Goal: Information Seeking & Learning: Learn about a topic

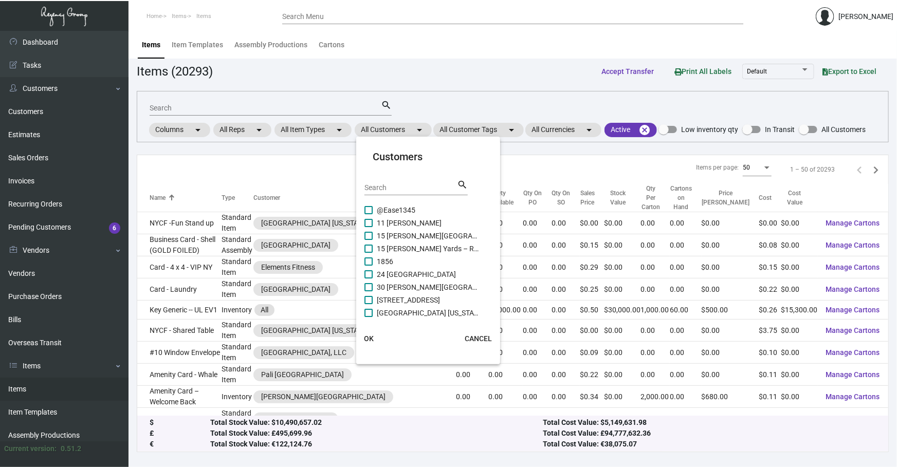
click at [393, 189] on input "Search" at bounding box center [410, 188] width 92 height 8
type input "e"
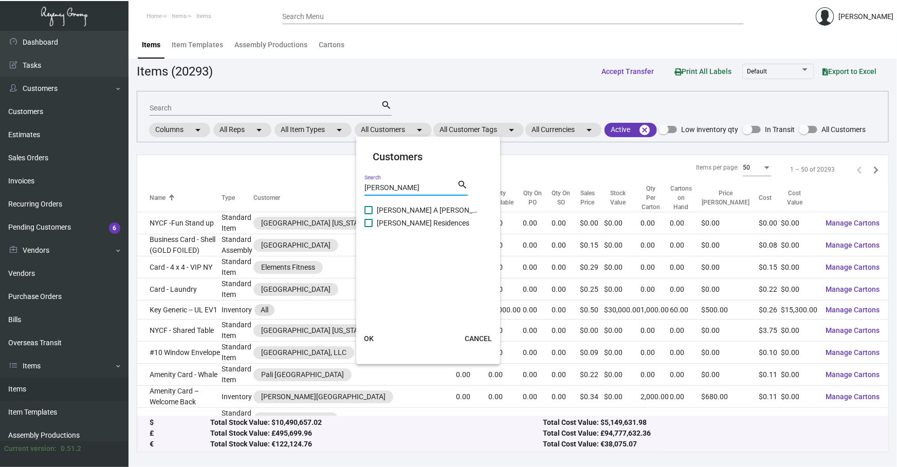
type input "[PERSON_NAME]"
click at [391, 208] on span "[PERSON_NAME] A [PERSON_NAME][GEOGRAPHIC_DATA]" at bounding box center [428, 210] width 103 height 12
click at [368, 214] on input "[PERSON_NAME] A [PERSON_NAME][GEOGRAPHIC_DATA]" at bounding box center [368, 214] width 1 height 1
checkbox input "true"
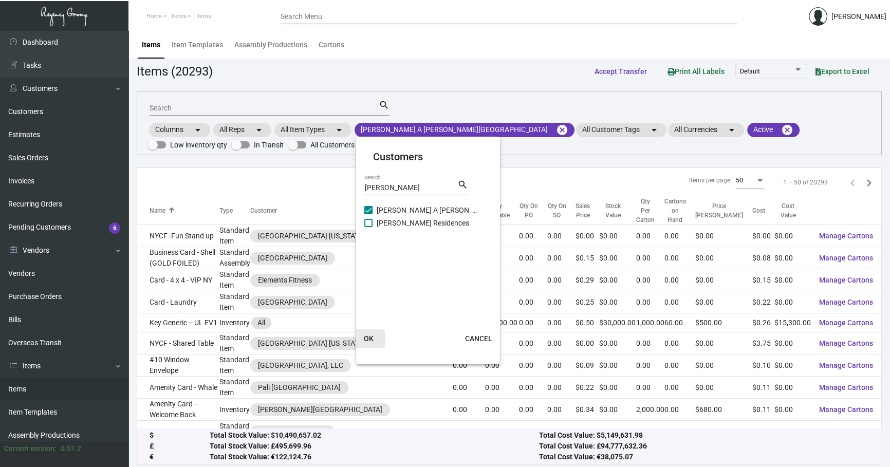
click at [366, 336] on span "OK" at bounding box center [369, 338] width 10 height 8
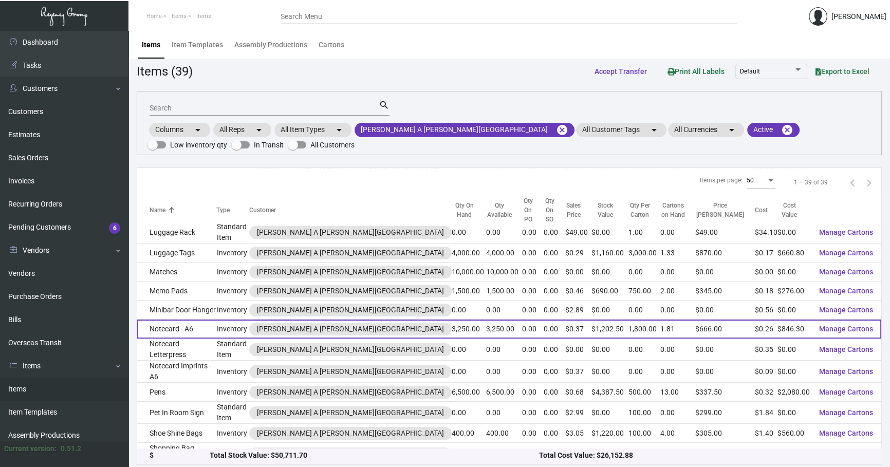
scroll to position [452, 0]
click at [172, 319] on td "Notecard - A6" at bounding box center [176, 328] width 79 height 19
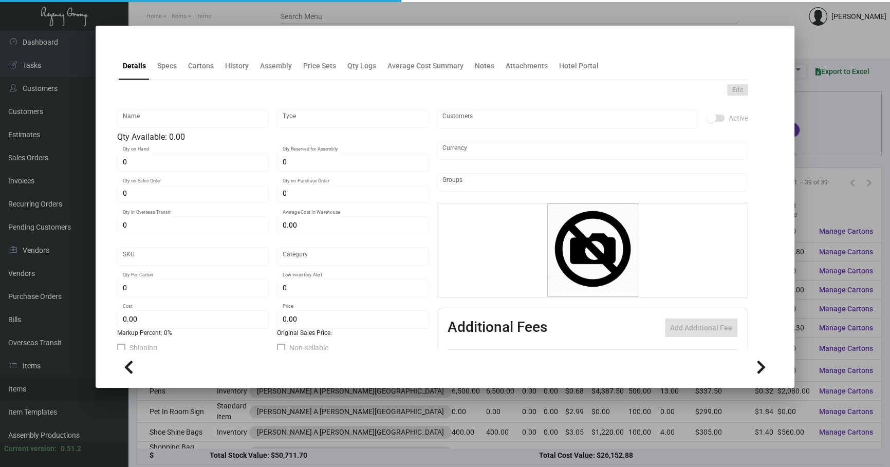
type input "Notecard - A6"
type input "Inventory"
type input "3,250"
type input "$ 1.4625"
type input "706"
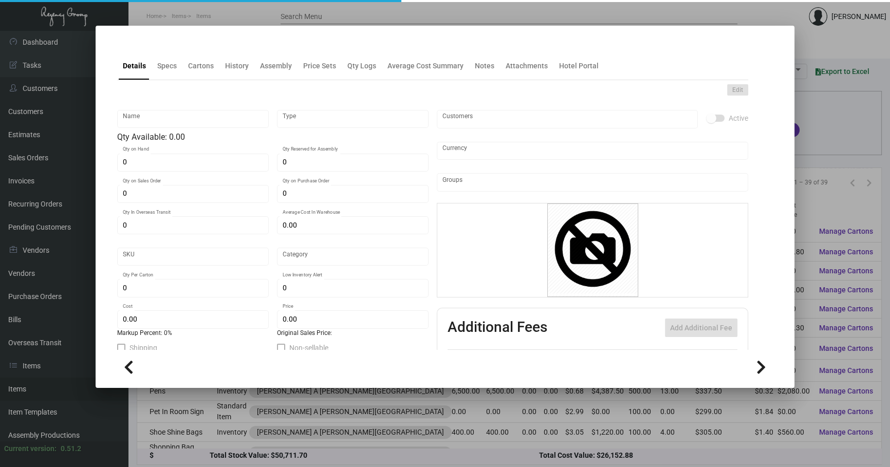
type input "Standard"
type input "1,800"
type input "1,000"
type input "$ 0.2604"
type input "$ 0.37"
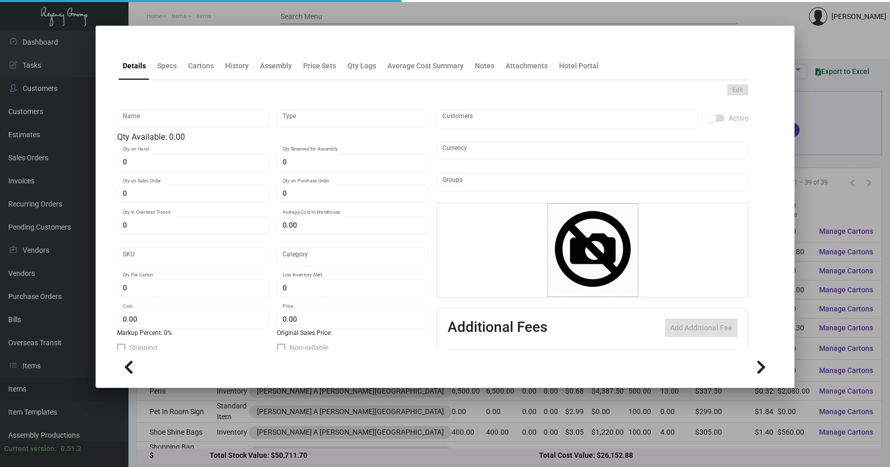
type textarea "Note Cards a-6: Size 6.25x4.5 #165 classic crest avalanche white cover stock, l…"
checkbox input "true"
type input "United States Dollar $"
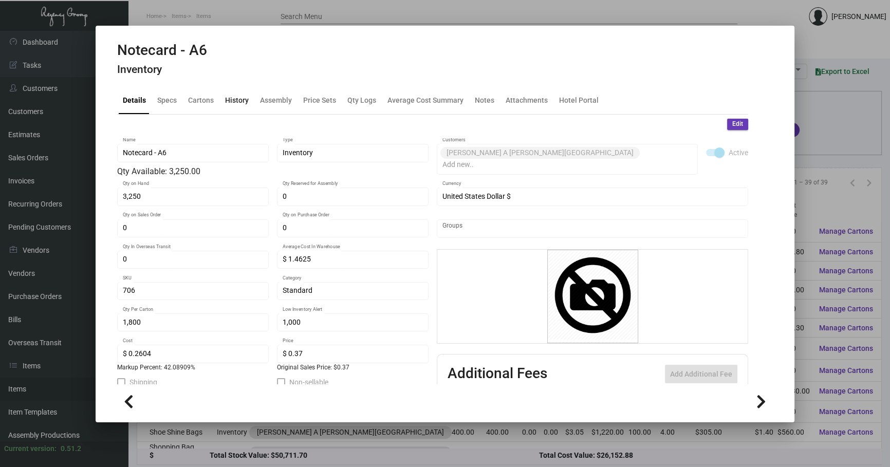
drag, startPoint x: 236, startPoint y: 109, endPoint x: 236, endPoint y: 103, distance: 6.2
click at [236, 109] on div "History" at bounding box center [237, 100] width 32 height 25
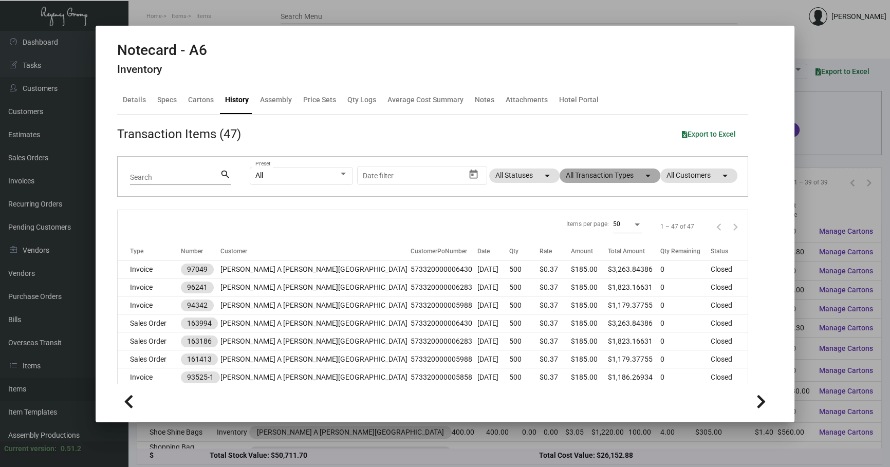
click at [604, 172] on mat-chip "All Transaction Types arrow_drop_down" at bounding box center [609, 176] width 101 height 14
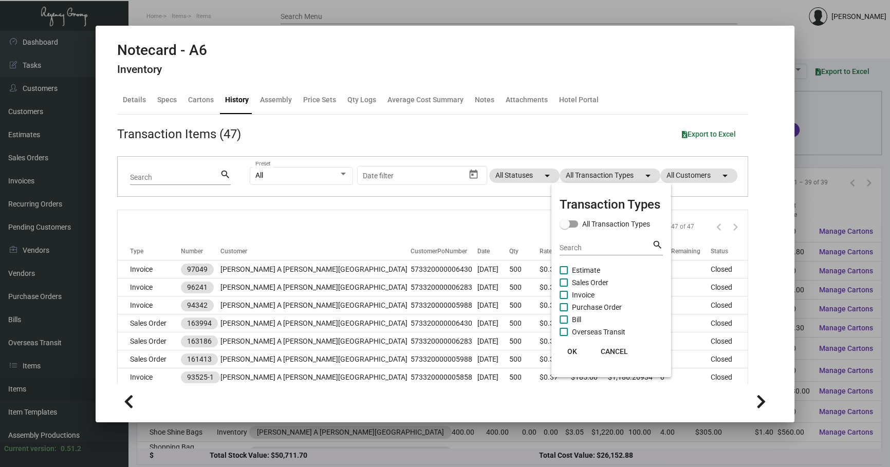
click at [602, 304] on span "Purchase Order" at bounding box center [597, 307] width 50 height 12
click at [564, 311] on input "Purchase Order" at bounding box center [563, 311] width 1 height 1
checkbox input "true"
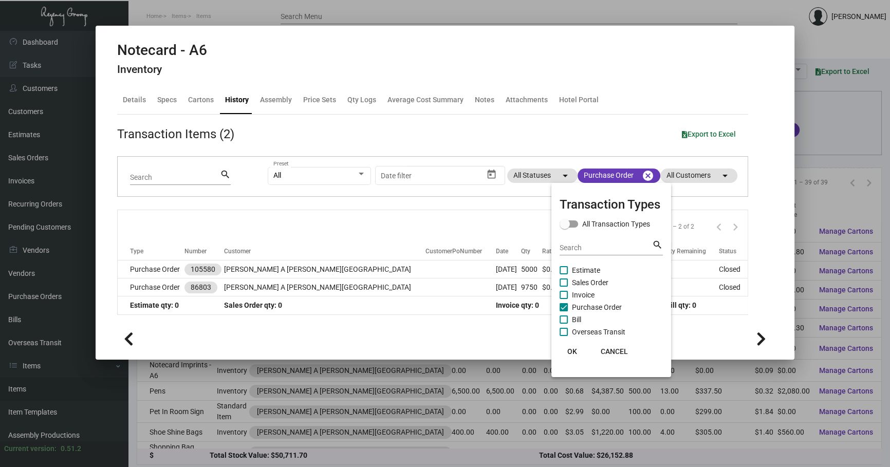
click at [439, 226] on div at bounding box center [445, 233] width 890 height 467
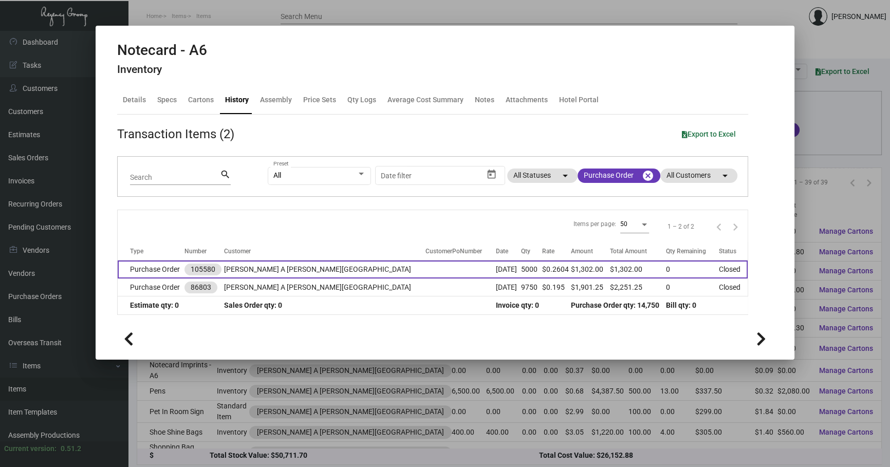
click at [496, 265] on td "[DATE]" at bounding box center [508, 269] width 25 height 18
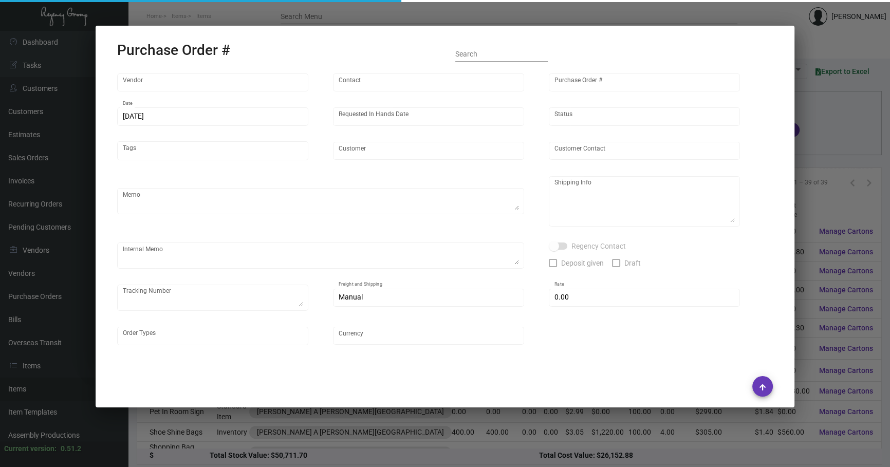
type input "Fey Printing"
type input "[PERSON_NAME]"
type input "105580"
type input "[DATE]"
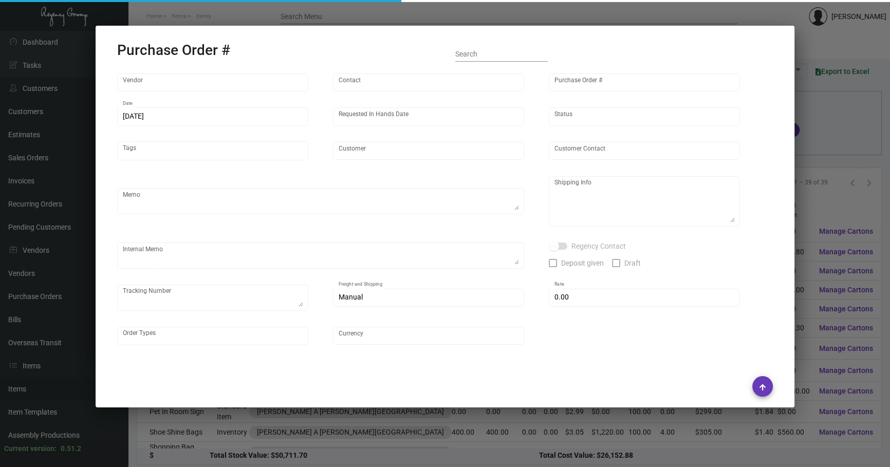
type input "[PERSON_NAME] A [PERSON_NAME][GEOGRAPHIC_DATA]"
type textarea ""Please send proof for approval to [EMAIL_ADDRESS][DOMAIN_NAME] with me cc'ed. …"
type textarea "NJ Warehouse Regency Group NJ – [PERSON_NAME] [STREET_ADDRESS]"
type textarea "[DATE] Shipped from Vendor by UPS Ground TK#1Z1AY2760390704288 Cost $28.42 to […"
type input "$ 0.00"
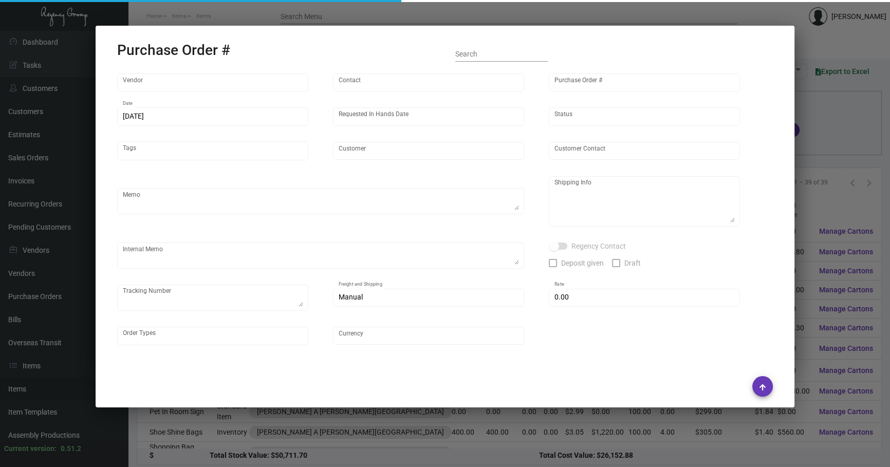
type input "United States Dollar $"
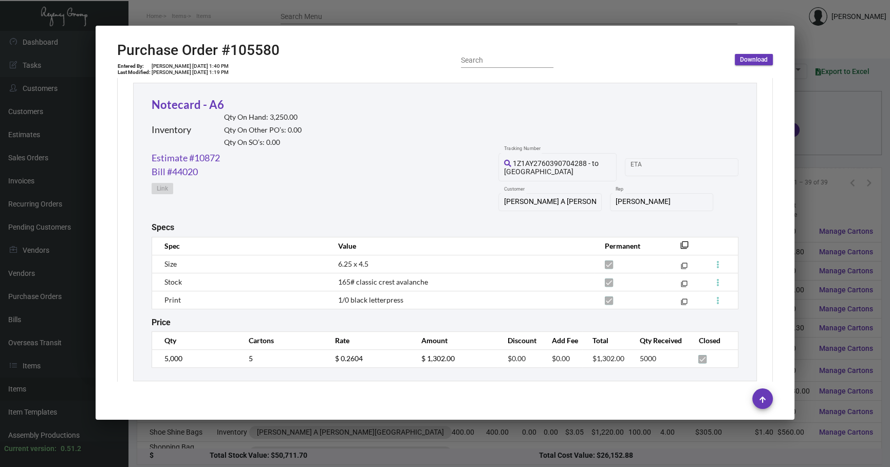
scroll to position [487, 0]
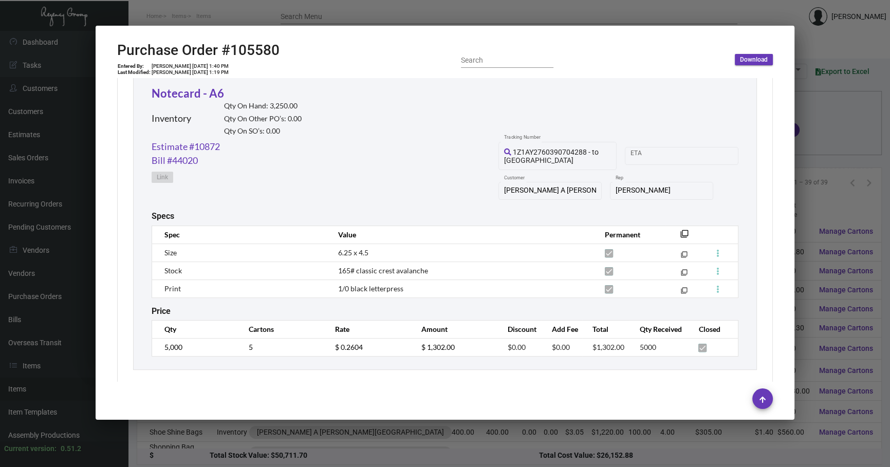
click at [368, 454] on div at bounding box center [445, 233] width 890 height 467
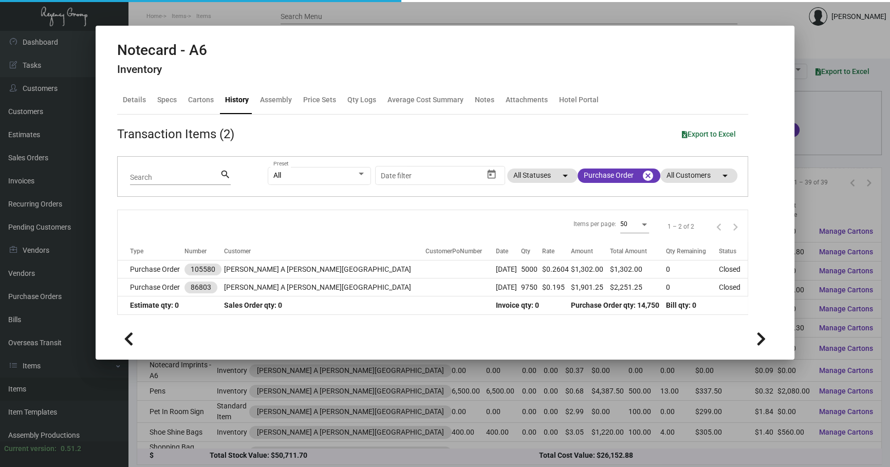
click at [365, 454] on div at bounding box center [445, 233] width 890 height 467
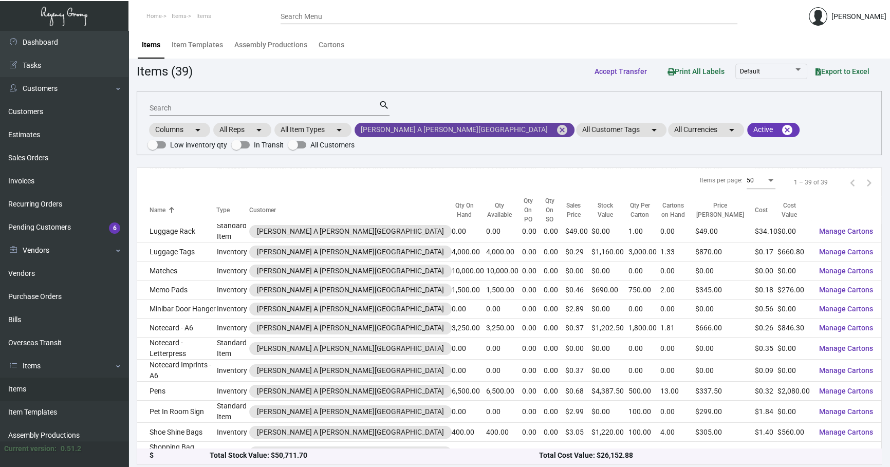
click at [556, 133] on mat-icon "cancel" at bounding box center [562, 130] width 12 height 12
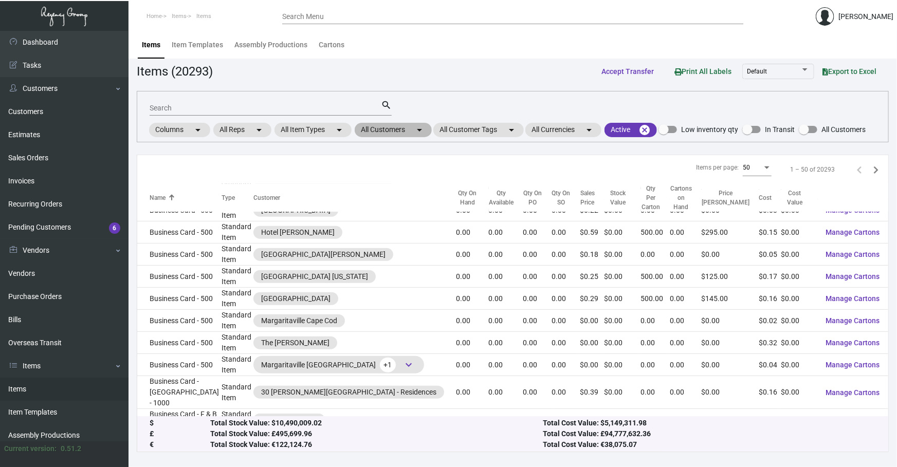
click at [389, 123] on mat-chip "All Customers arrow_drop_down" at bounding box center [393, 130] width 77 height 14
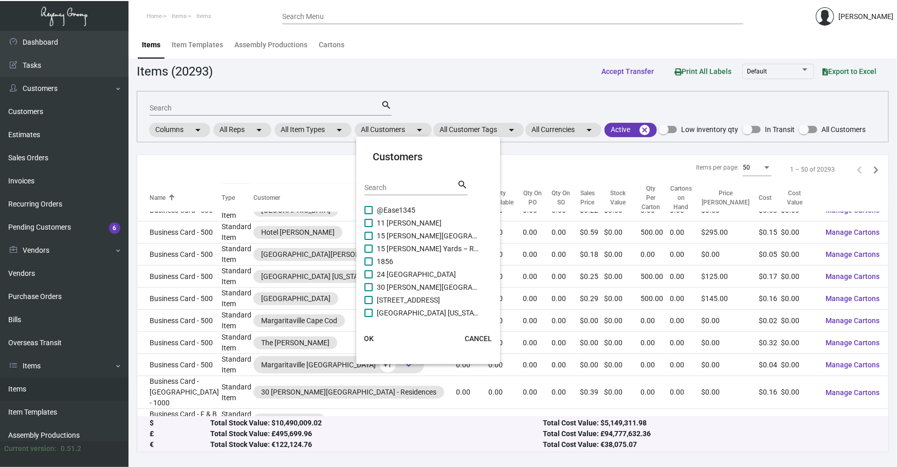
click at [390, 182] on div "Search" at bounding box center [410, 187] width 92 height 16
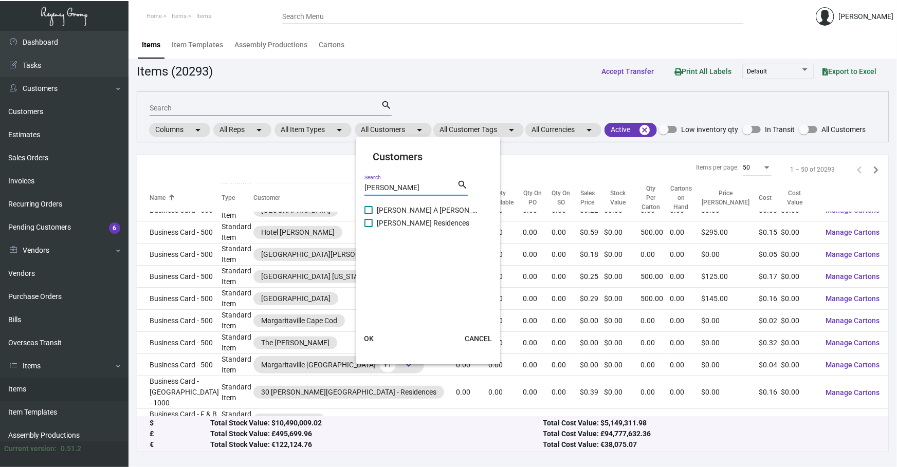
type input "[PERSON_NAME]"
click at [397, 211] on span "[PERSON_NAME] A [PERSON_NAME][GEOGRAPHIC_DATA]" at bounding box center [428, 210] width 103 height 12
click at [368, 214] on input "[PERSON_NAME] A [PERSON_NAME][GEOGRAPHIC_DATA]" at bounding box center [368, 214] width 1 height 1
checkbox input "true"
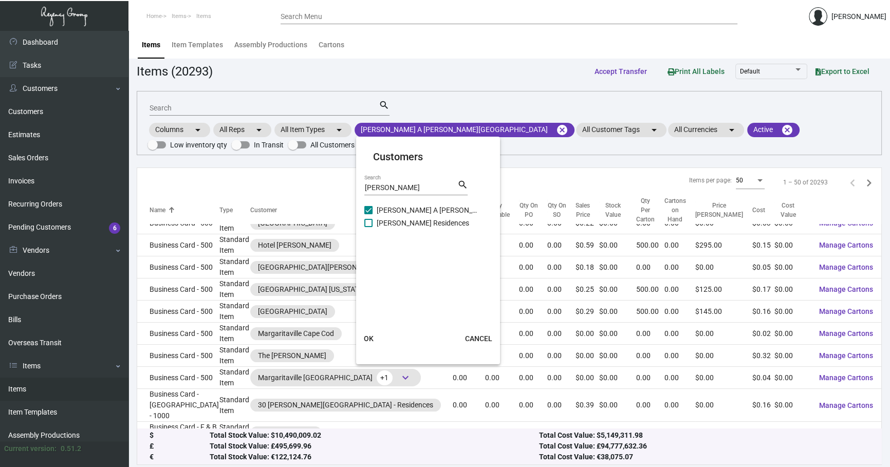
click at [375, 337] on button "OK" at bounding box center [368, 338] width 33 height 18
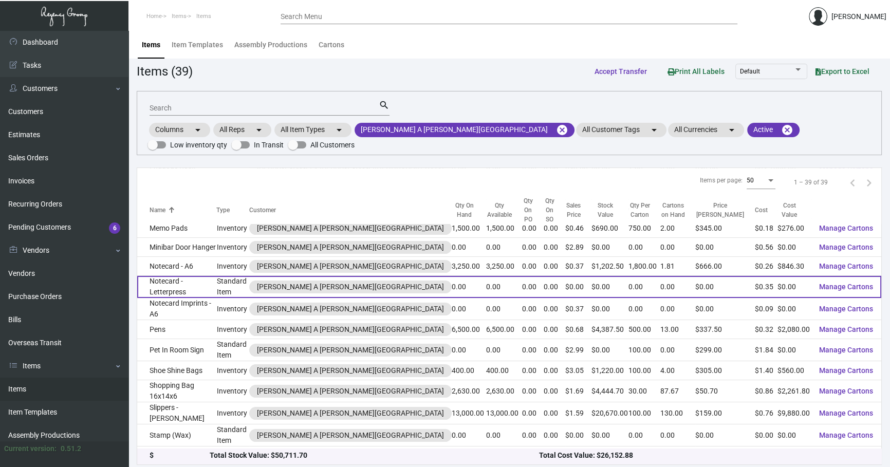
scroll to position [512, 0]
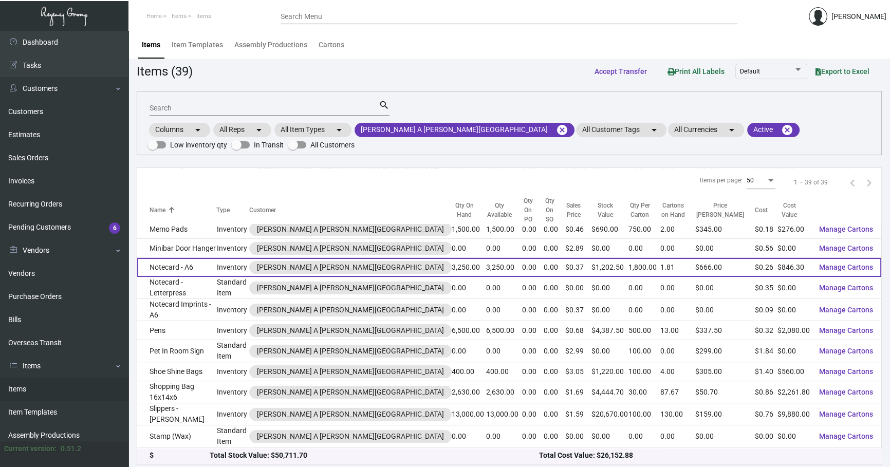
click at [182, 258] on td "Notecard - A6" at bounding box center [176, 267] width 79 height 19
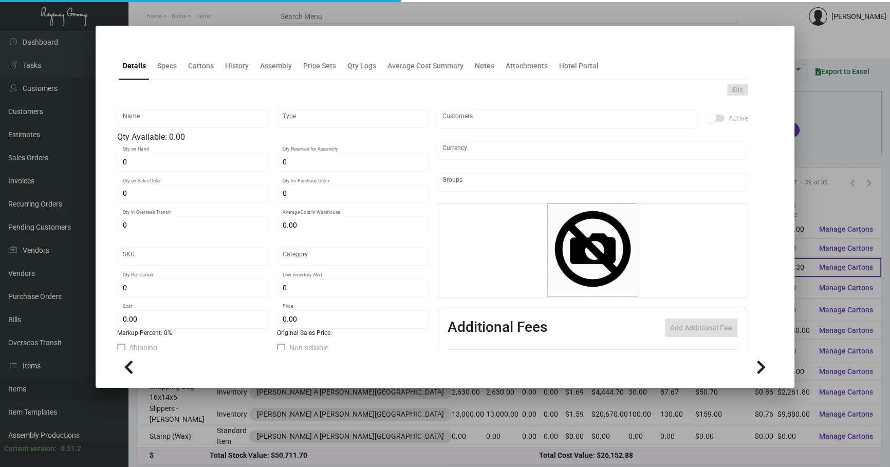
type input "Notecard - A6"
type input "Inventory"
type input "3,250"
type input "$ 1.4625"
type input "706"
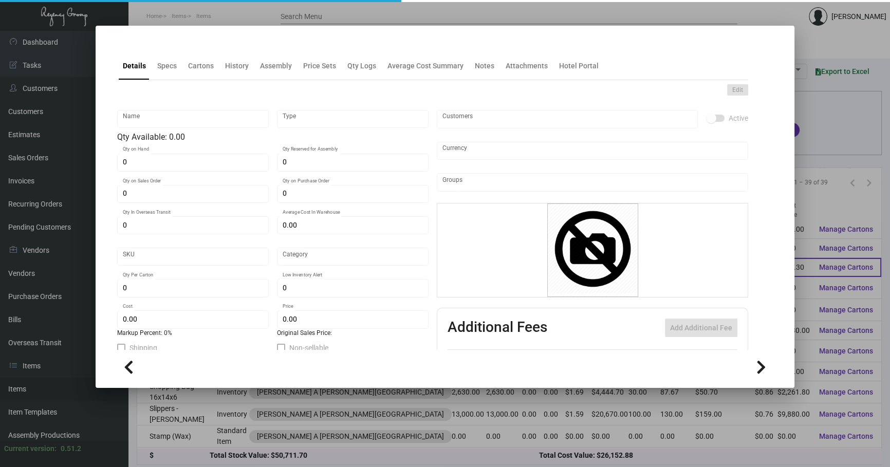
type input "Standard"
type input "1,800"
type input "1,000"
type input "$ 0.2604"
type input "$ 0.37"
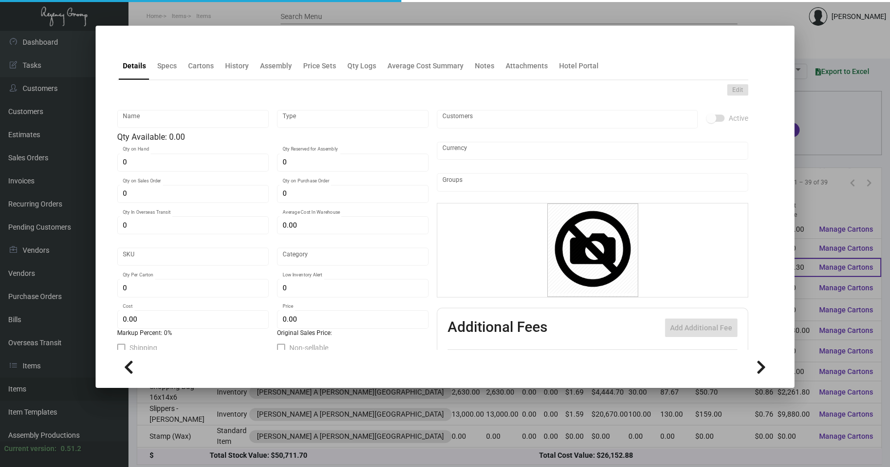
type textarea "Note Cards a-6: Size 6.25x4.5 #165 classic crest avalanche white cover stock, l…"
checkbox input "true"
type input "United States Dollar $"
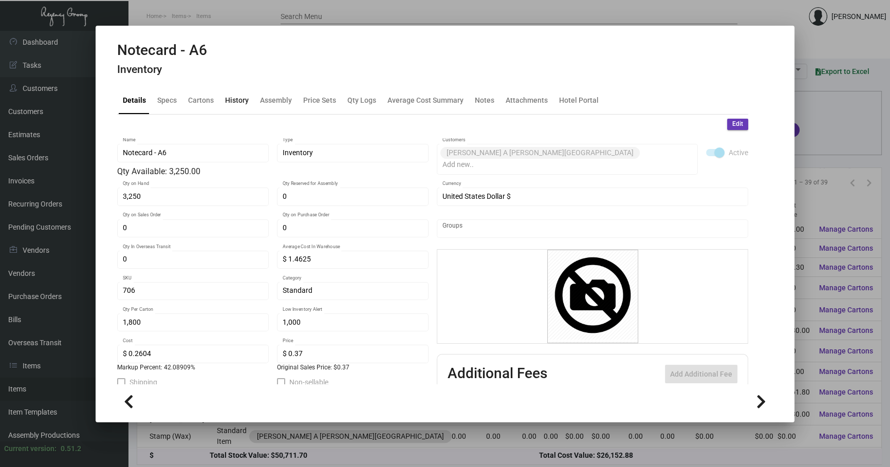
click at [246, 101] on div "History" at bounding box center [237, 100] width 24 height 11
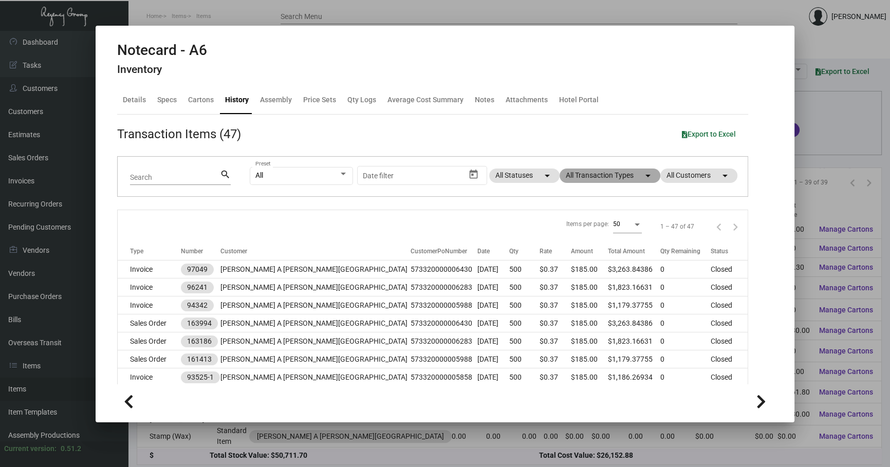
click at [631, 173] on mat-chip "All Transaction Types arrow_drop_down" at bounding box center [609, 176] width 101 height 14
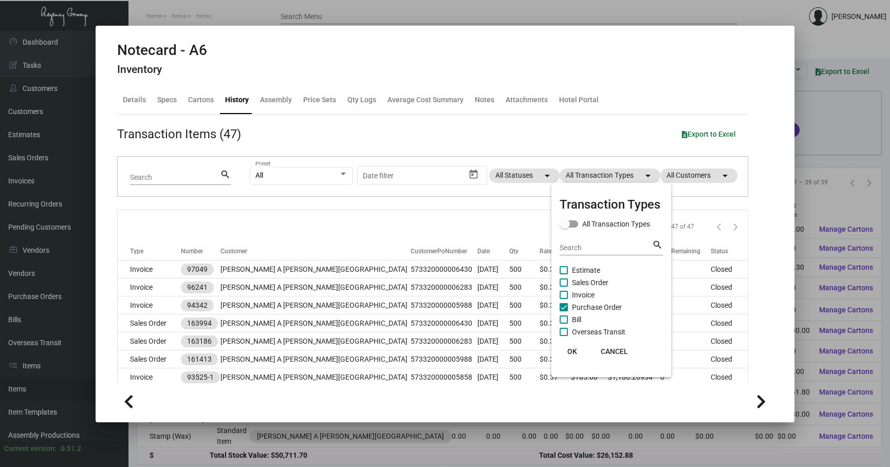
click at [576, 309] on span "Purchase Order" at bounding box center [597, 307] width 50 height 12
click at [564, 311] on input "Purchase Order" at bounding box center [563, 311] width 1 height 1
click at [575, 309] on span "Purchase Order" at bounding box center [597, 307] width 50 height 12
click at [564, 311] on input "Purchase Order" at bounding box center [563, 311] width 1 height 1
checkbox input "true"
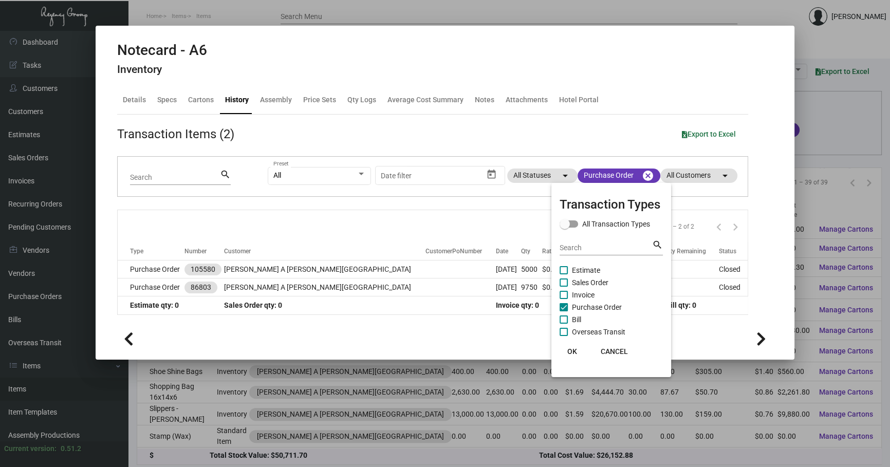
click at [506, 238] on div at bounding box center [445, 233] width 890 height 467
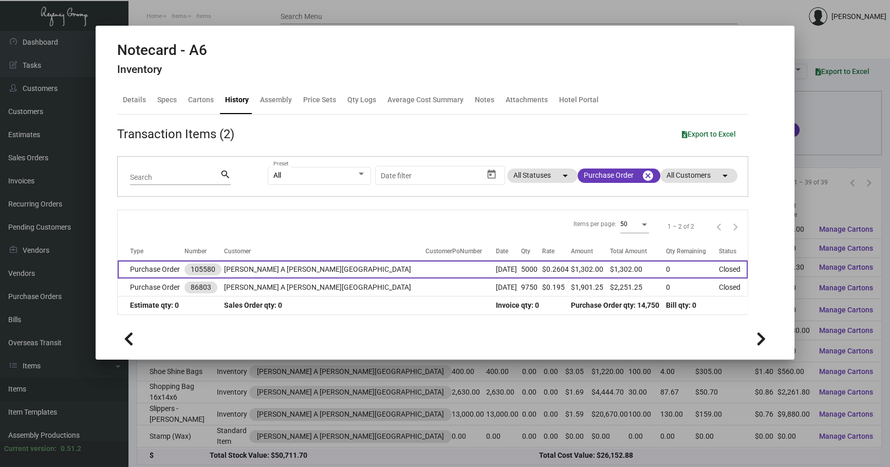
click at [521, 266] on td "5000" at bounding box center [532, 269] width 22 height 18
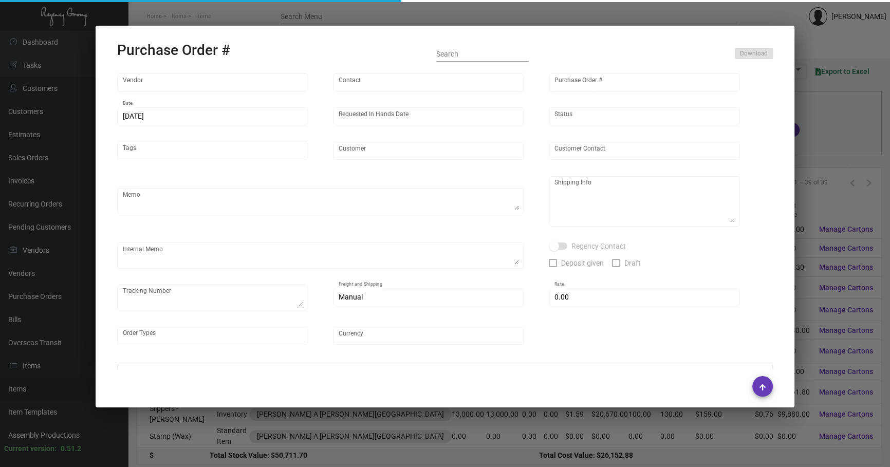
type input "Fey Printing"
type input "[PERSON_NAME]"
type input "105580"
type input "[DATE]"
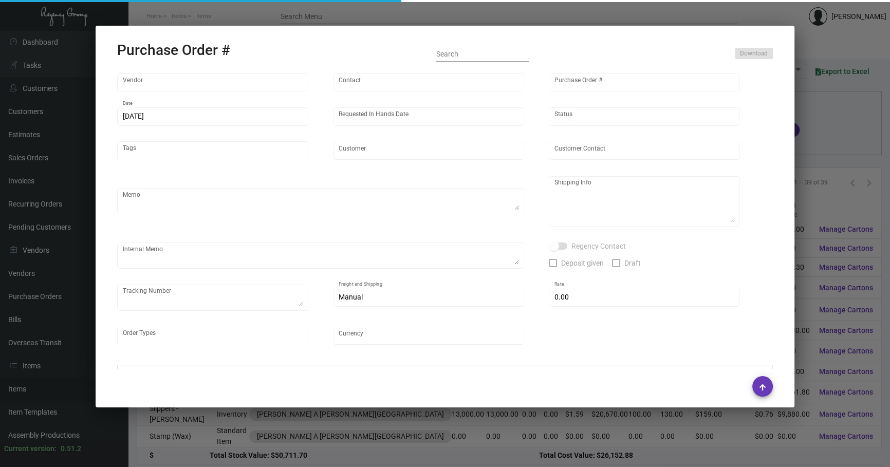
type input "[PERSON_NAME] A [PERSON_NAME][GEOGRAPHIC_DATA]"
type textarea ""Please send proof for approval to [EMAIL_ADDRESS][DOMAIN_NAME] with me cc'ed. …"
type textarea "NJ Warehouse Regency Group NJ – [PERSON_NAME] [STREET_ADDRESS]"
type textarea "[DATE] Shipped from Vendor by UPS Ground TK#1Z1AY2760390704288 Cost $28.42 to […"
type input "$ 0.00"
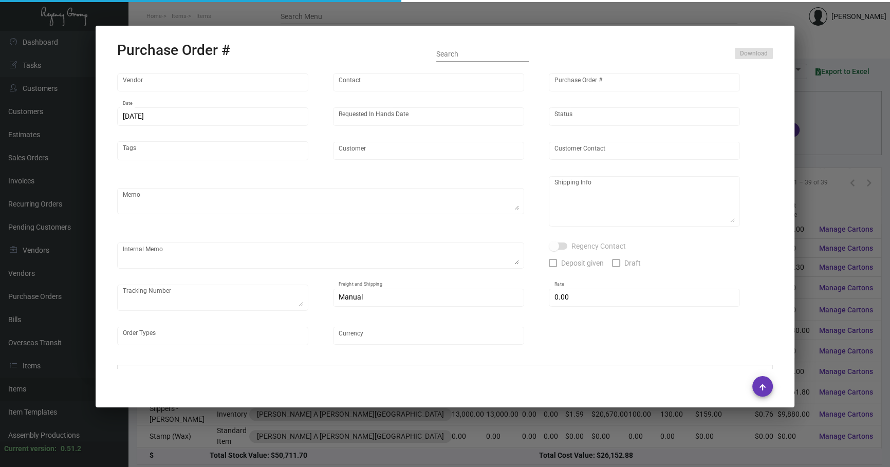
type input "United States Dollar $"
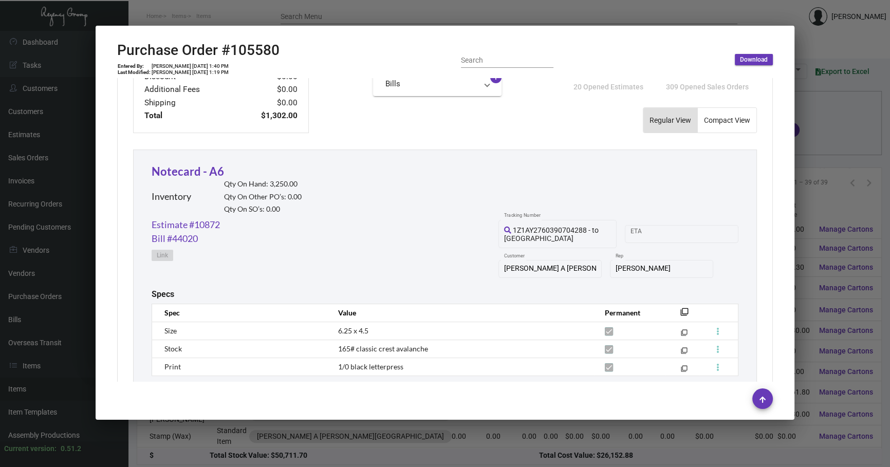
scroll to position [487, 0]
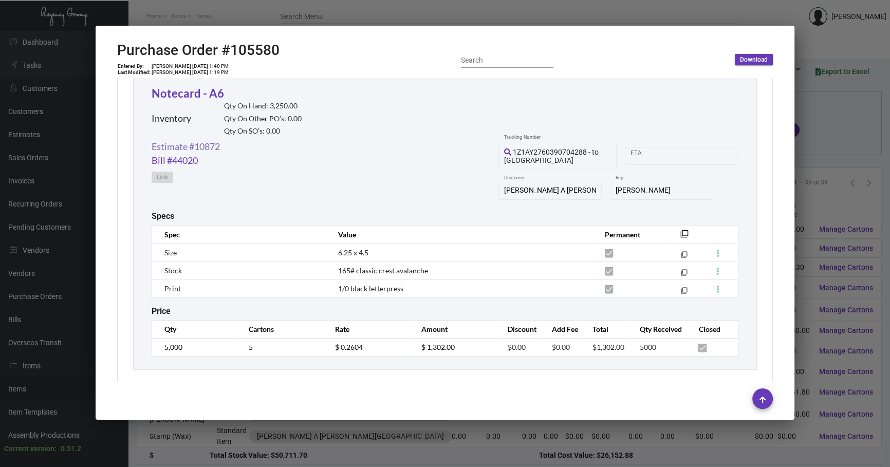
click at [201, 148] on link "Estimate #10872" at bounding box center [186, 147] width 68 height 14
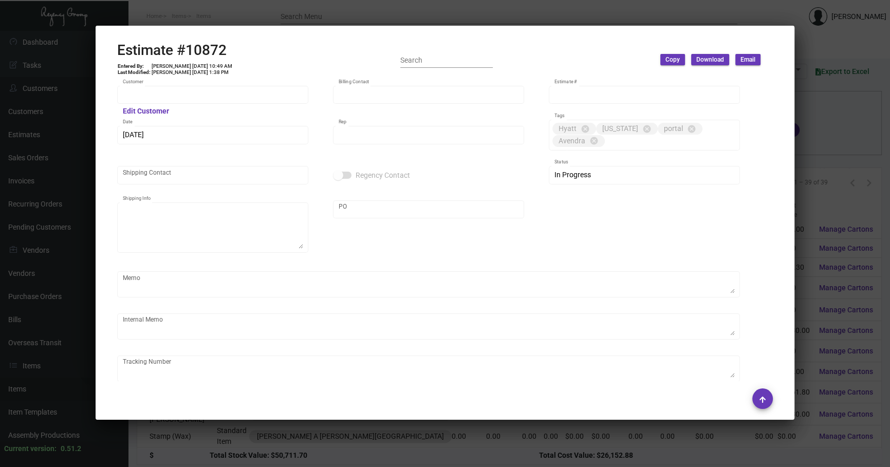
type input "[PERSON_NAME] A [PERSON_NAME][GEOGRAPHIC_DATA]"
type input "Accounts Payable"
type input "10872"
type input "[DATE]"
type input "[PERSON_NAME]"
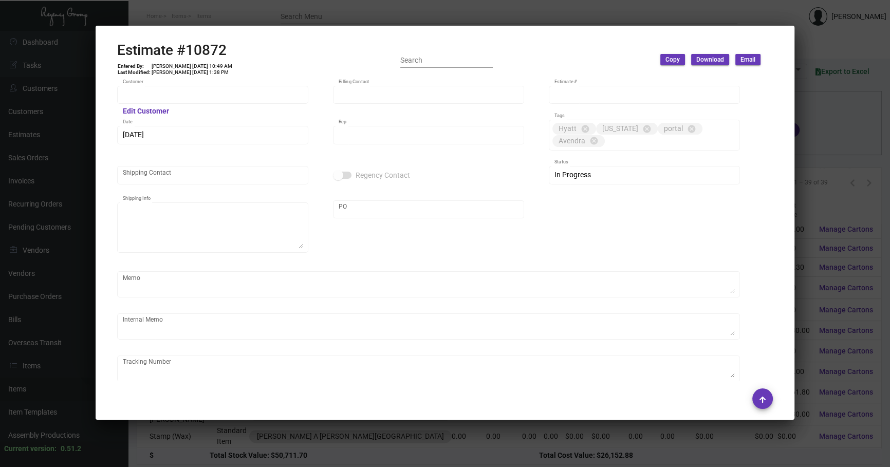
type textarea "NJ Warehouse"
type input "United States Dollar $"
type input "8.00000 %"
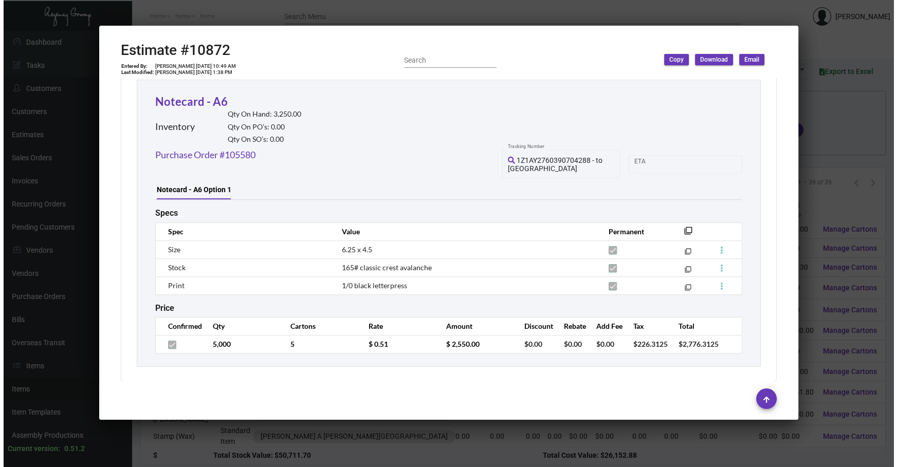
scroll to position [563, 0]
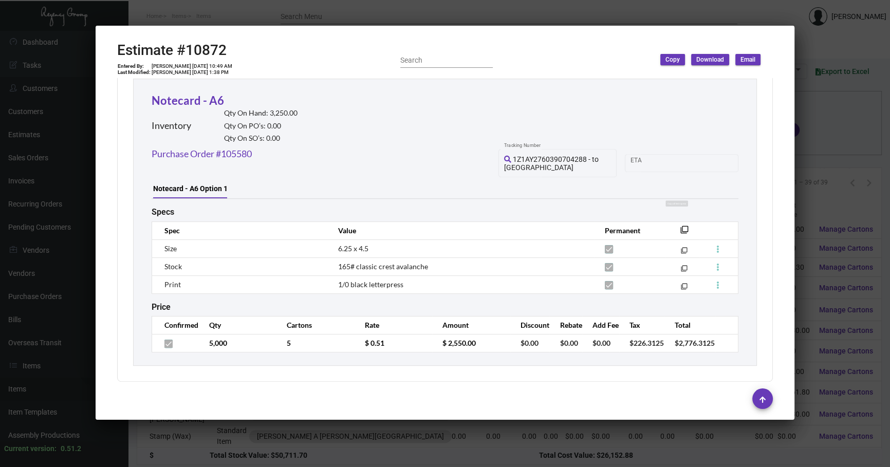
click at [680, 229] on mat-icon "filter_none" at bounding box center [684, 233] width 8 height 8
click at [794, 123] on div at bounding box center [445, 233] width 890 height 467
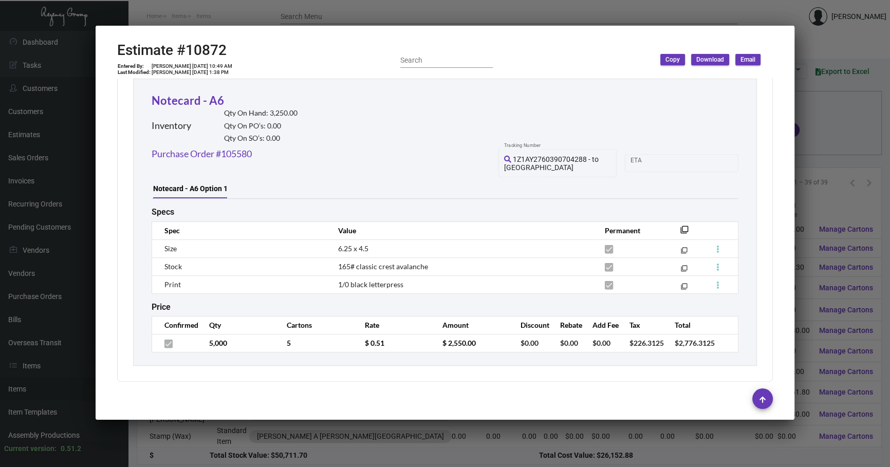
click at [794, 122] on div at bounding box center [445, 233] width 890 height 467
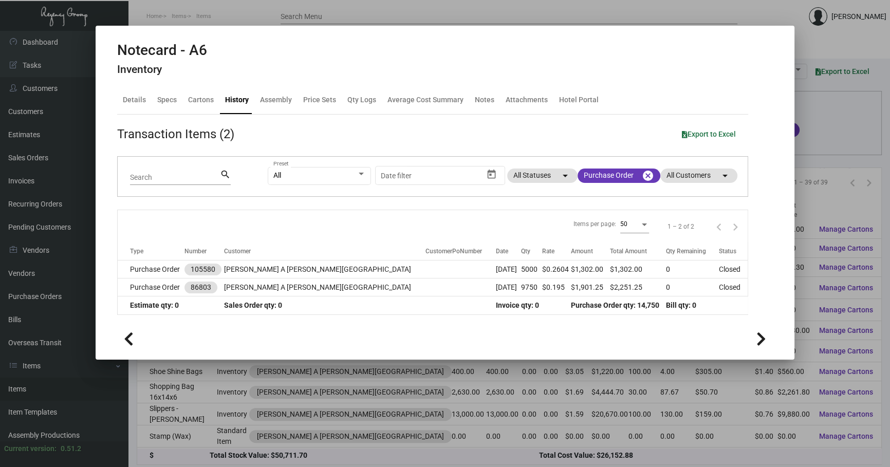
click at [862, 127] on div at bounding box center [445, 233] width 890 height 467
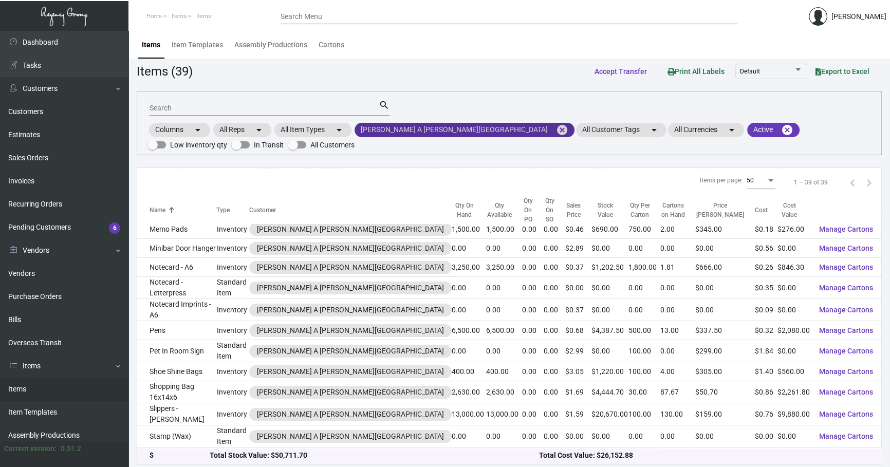
click at [556, 130] on mat-icon "cancel" at bounding box center [562, 130] width 12 height 12
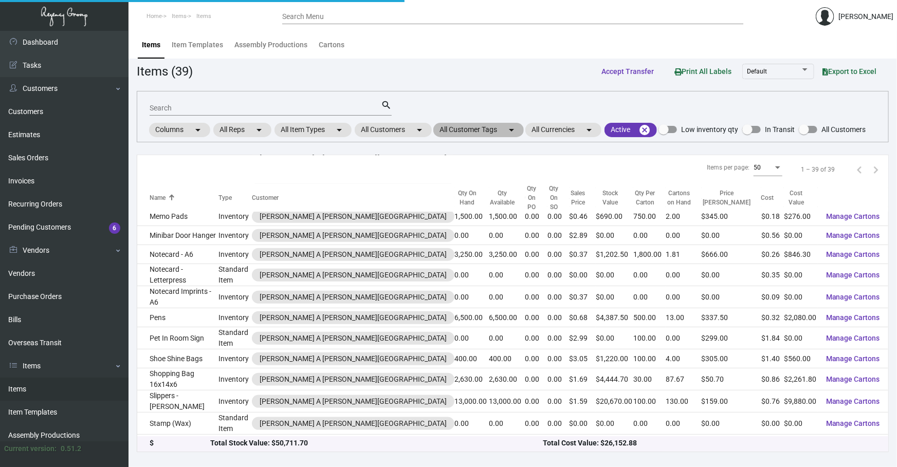
click at [440, 134] on mat-chip "All Customer Tags arrow_drop_down" at bounding box center [478, 130] width 90 height 14
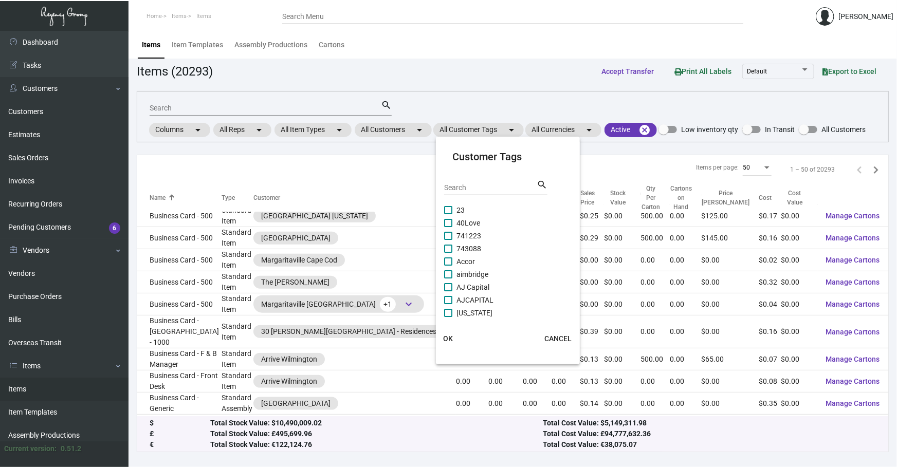
click at [413, 134] on div at bounding box center [448, 233] width 897 height 467
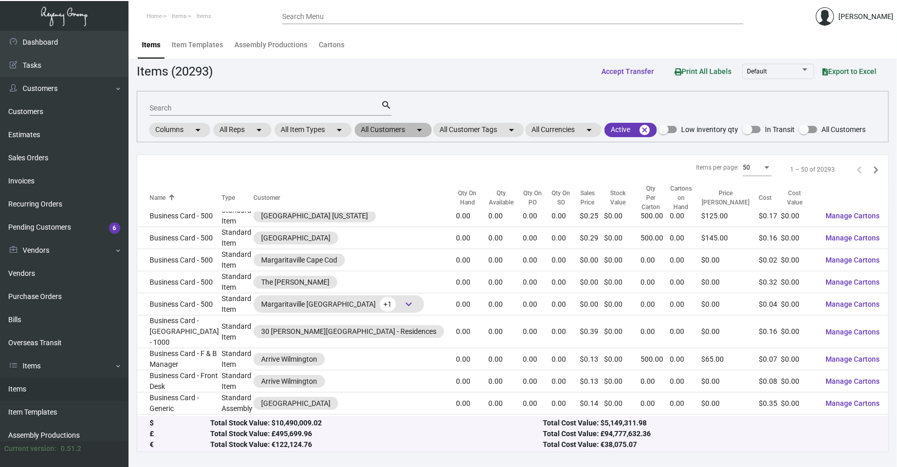
click at [403, 130] on mat-chip "All Customers arrow_drop_down" at bounding box center [393, 130] width 77 height 14
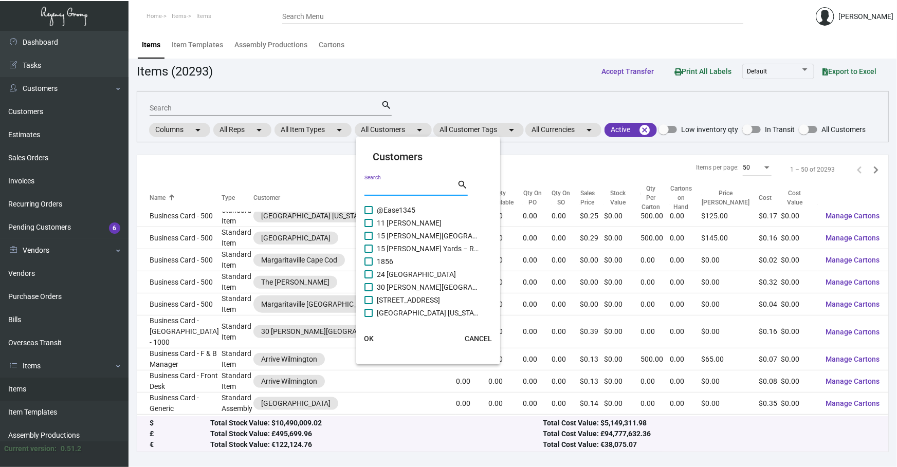
click at [398, 186] on input "Search" at bounding box center [410, 188] width 92 height 8
type input "U"
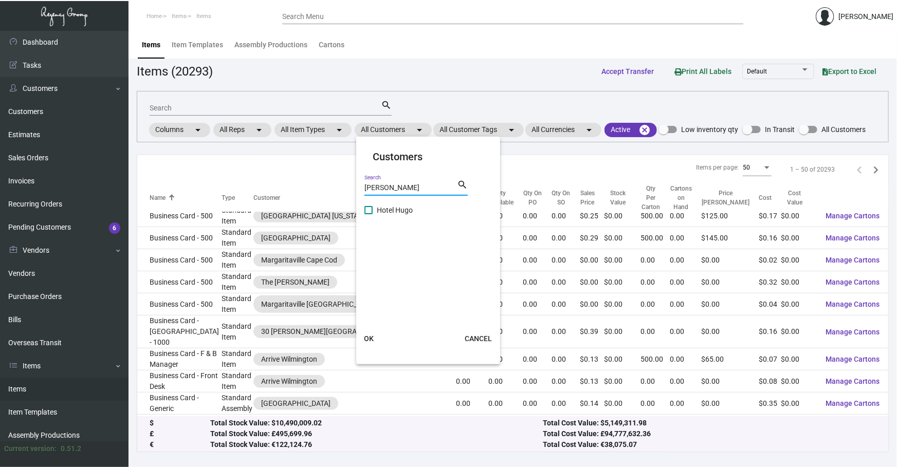
type input "[PERSON_NAME]"
click at [396, 206] on span "Hotel Hugo" at bounding box center [428, 210] width 103 height 12
click at [368, 214] on input "Hotel Hugo" at bounding box center [368, 214] width 1 height 1
checkbox input "true"
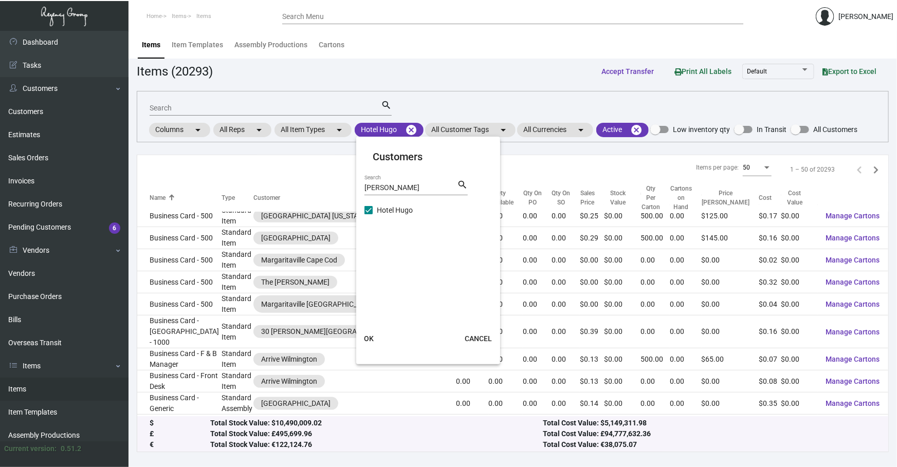
click at [370, 332] on button "OK" at bounding box center [368, 338] width 33 height 18
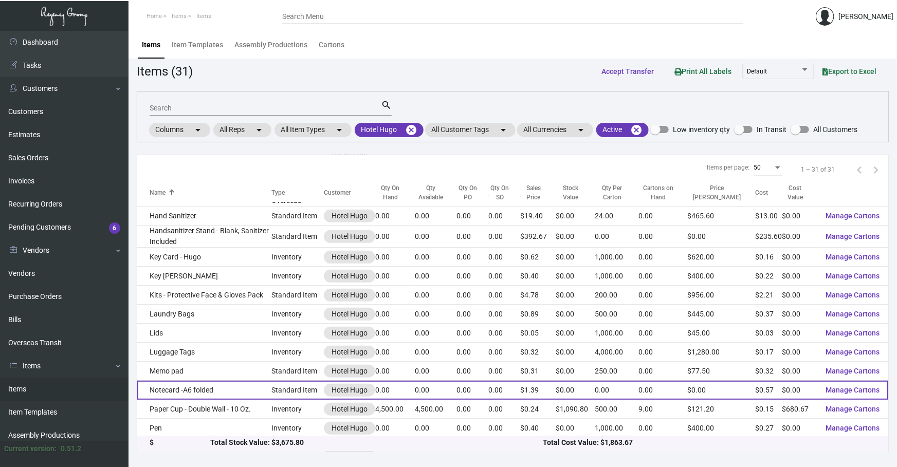
scroll to position [221, 0]
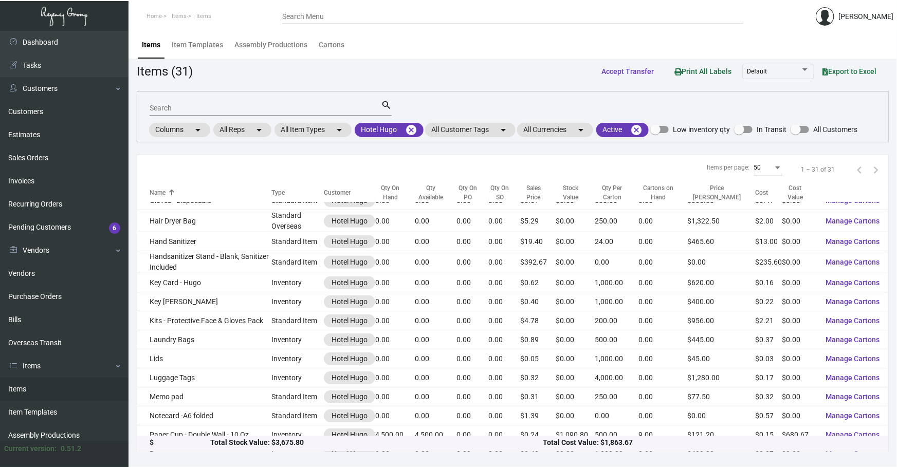
click at [814, 175] on div "1 – 31 of 31" at bounding box center [836, 169] width 96 height 16
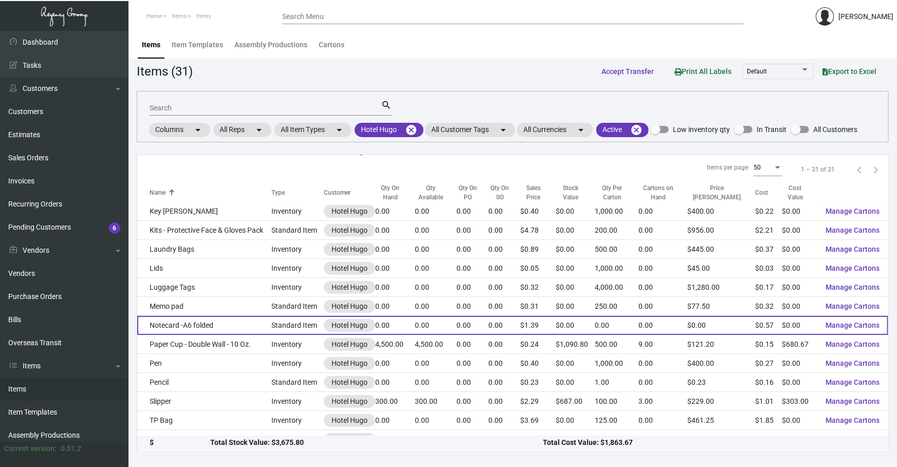
scroll to position [314, 0]
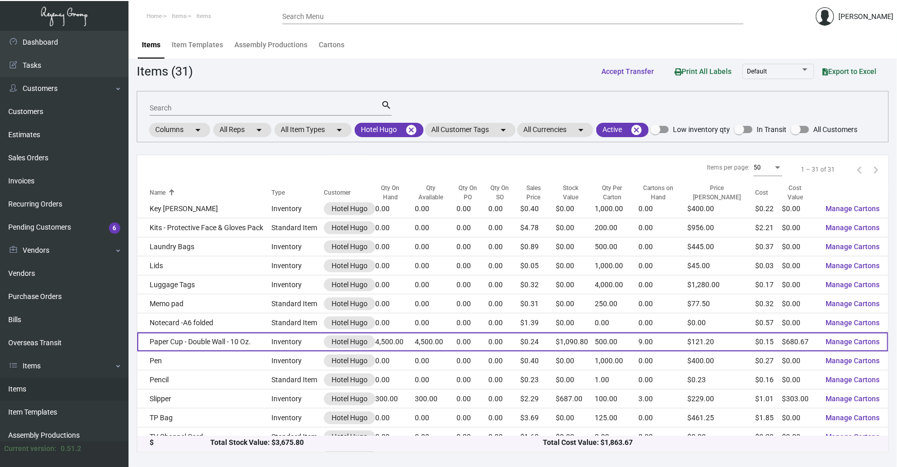
click at [249, 340] on td "Paper Cup - Double Wall - 10 Oz." at bounding box center [204, 341] width 134 height 19
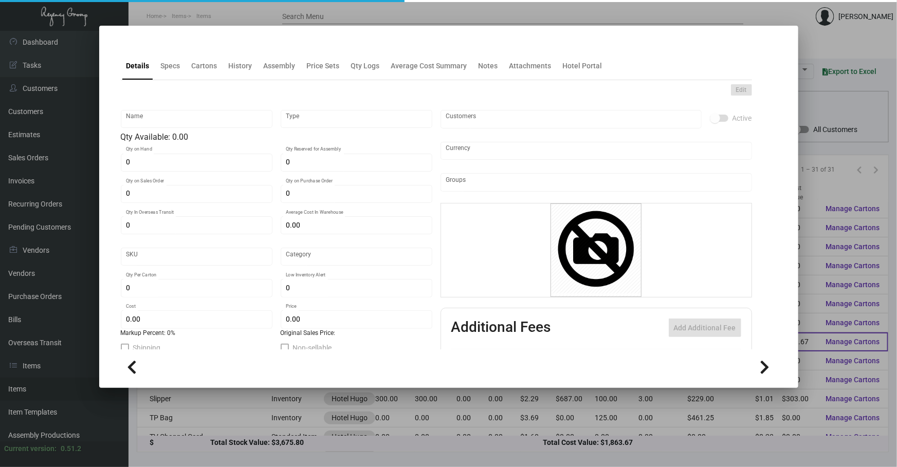
type input "Paper Cup - Double Wall - 10 Oz."
type input "Inventory"
type input "4,500"
type input "$ 0.15126"
type input "1524"
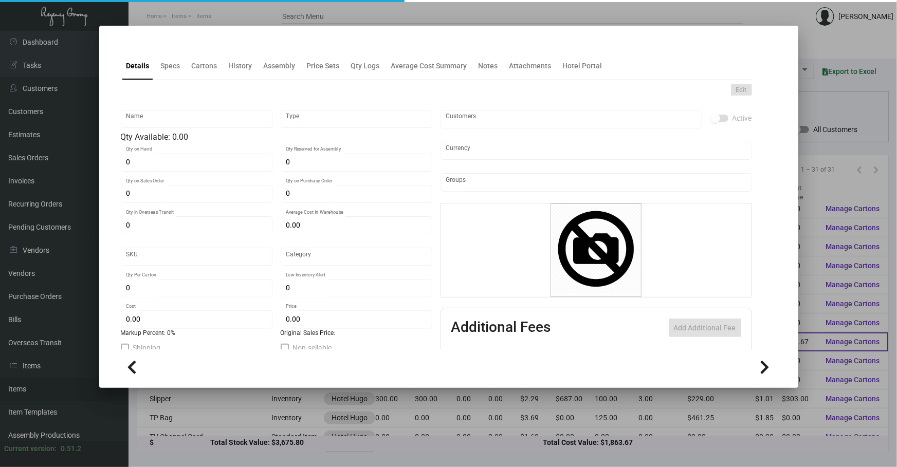
type input "Standard"
type input "500"
type input "5,000"
type input "$ 0.15126"
type input "$ 0.2424"
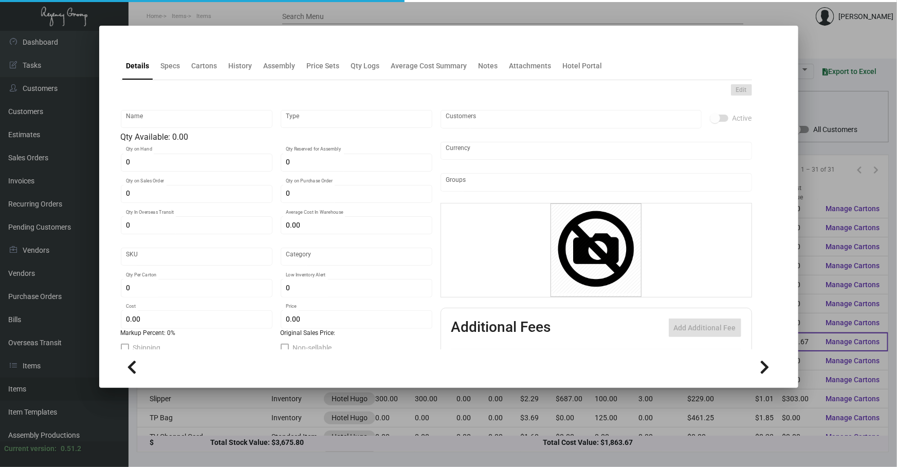
type textarea "Coffee Cup: size 10oz., white paper hot coffee cup 320 paper weight material, p…"
checkbox input "true"
type input "United States Dollar $"
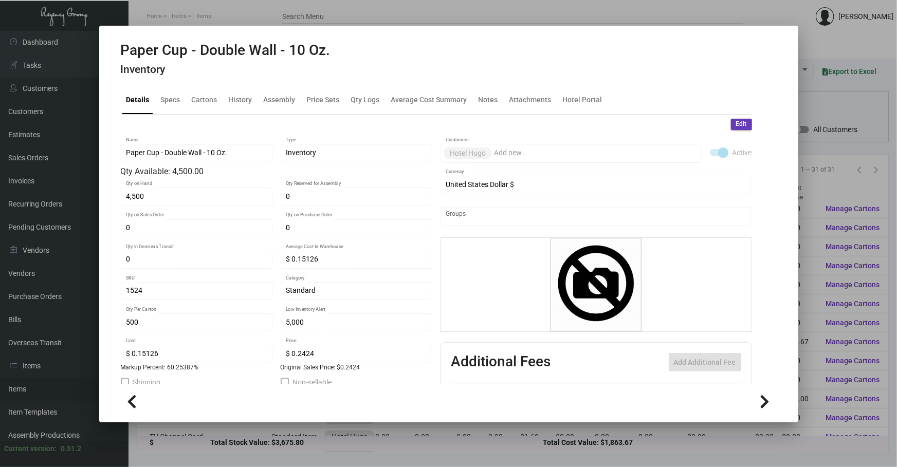
click at [505, 457] on div at bounding box center [448, 233] width 897 height 467
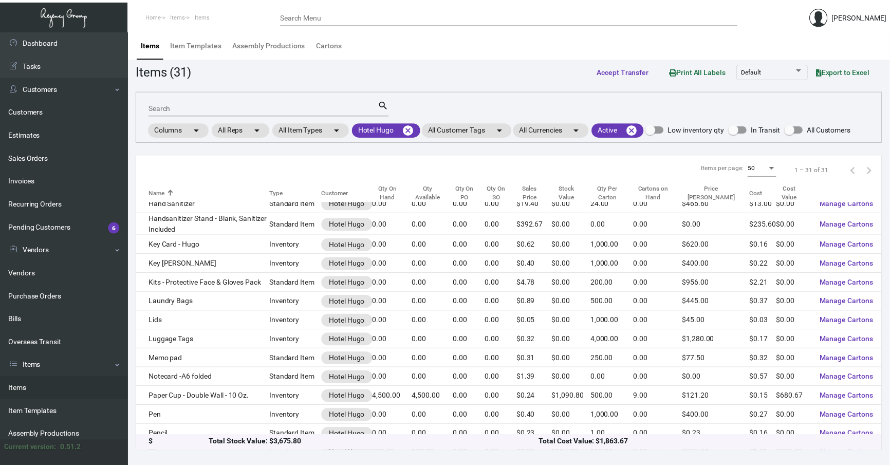
scroll to position [252, 0]
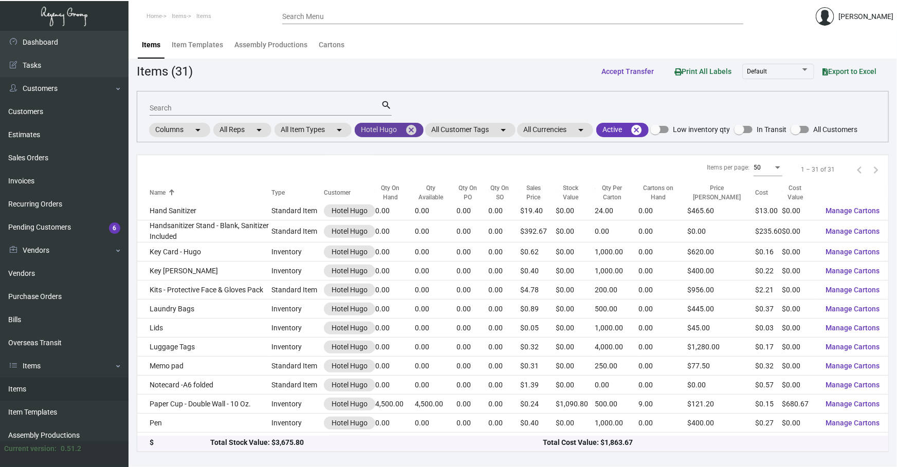
click at [412, 131] on mat-icon "cancel" at bounding box center [411, 130] width 12 height 12
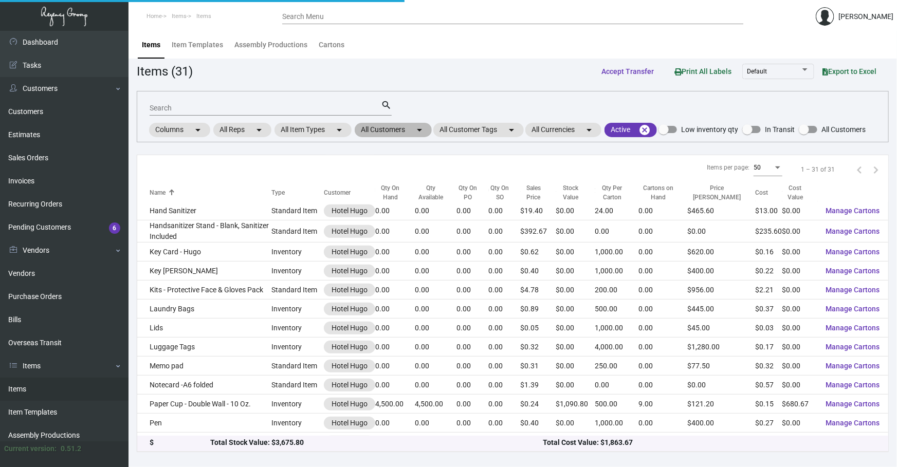
click at [400, 131] on mat-chip "All Customers arrow_drop_down" at bounding box center [393, 130] width 77 height 14
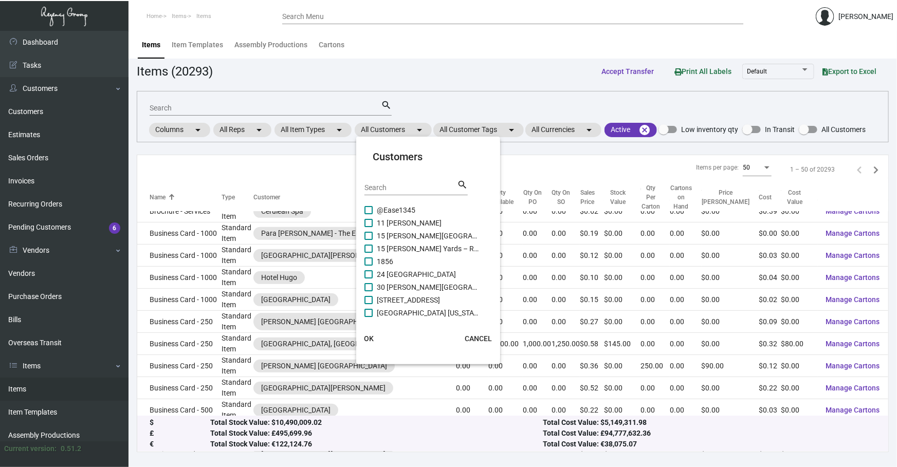
click at [398, 184] on input "Search" at bounding box center [410, 188] width 92 height 8
type input "casa"
click at [401, 246] on span "Casa Cipriani [US_STATE]" at bounding box center [428, 248] width 103 height 12
click at [368, 253] on input "Casa Cipriani [US_STATE]" at bounding box center [368, 253] width 1 height 1
checkbox input "true"
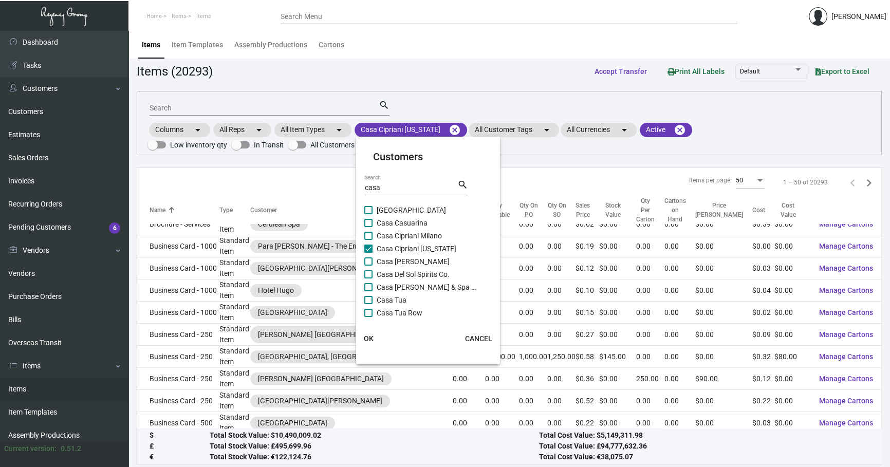
click at [368, 338] on span "OK" at bounding box center [369, 338] width 10 height 8
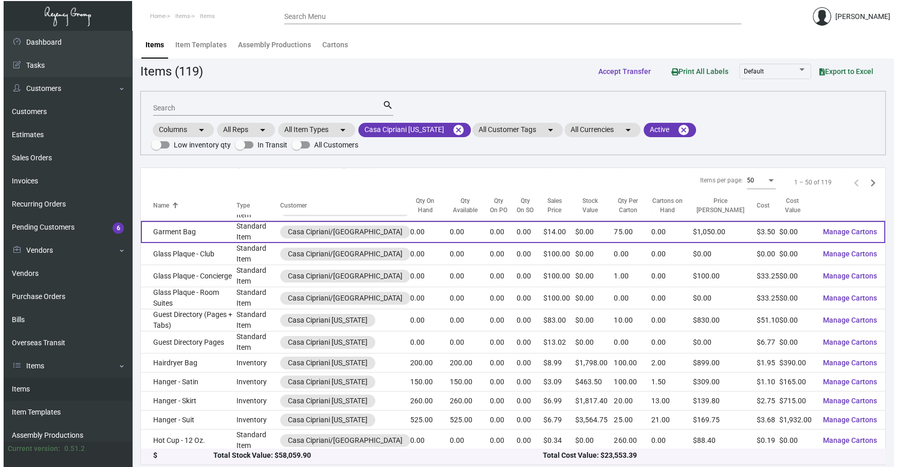
scroll to position [594, 0]
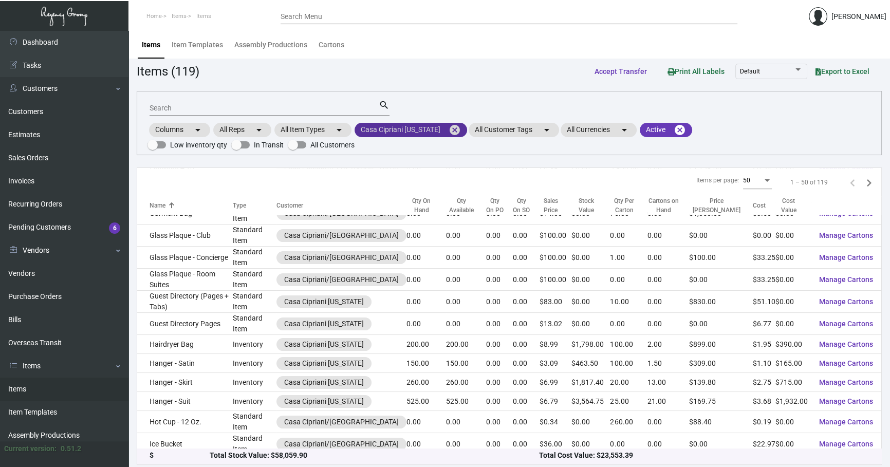
click at [455, 124] on mat-icon "cancel" at bounding box center [455, 130] width 12 height 12
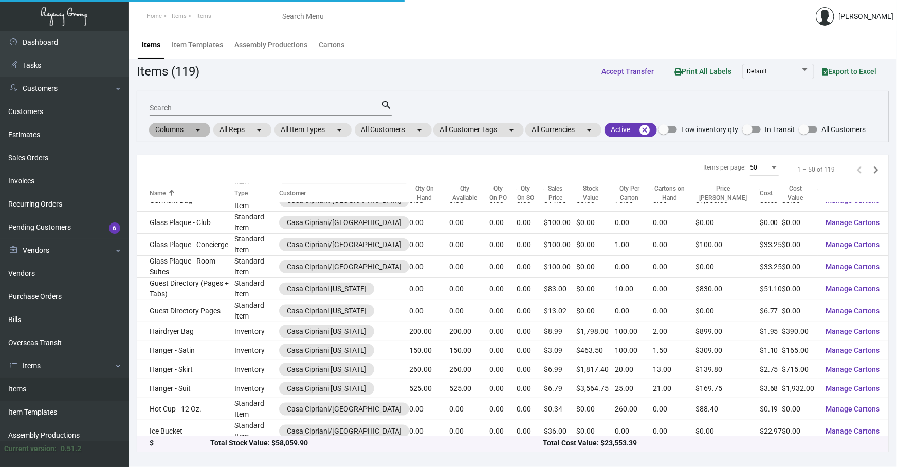
click at [421, 121] on div "Columns arrow_drop_down All Reps arrow_drop_down All Item Types arrow_drop_down…" at bounding box center [506, 129] width 718 height 17
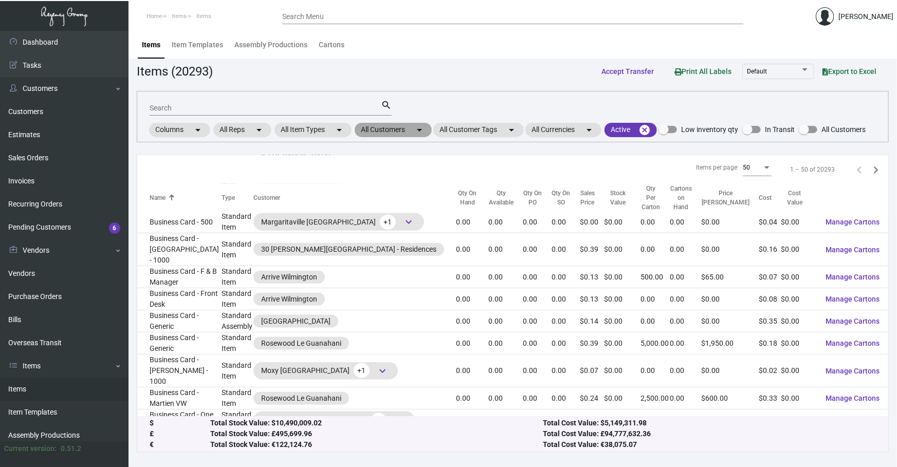
click at [407, 134] on mat-chip "All Customers arrow_drop_down" at bounding box center [393, 130] width 77 height 14
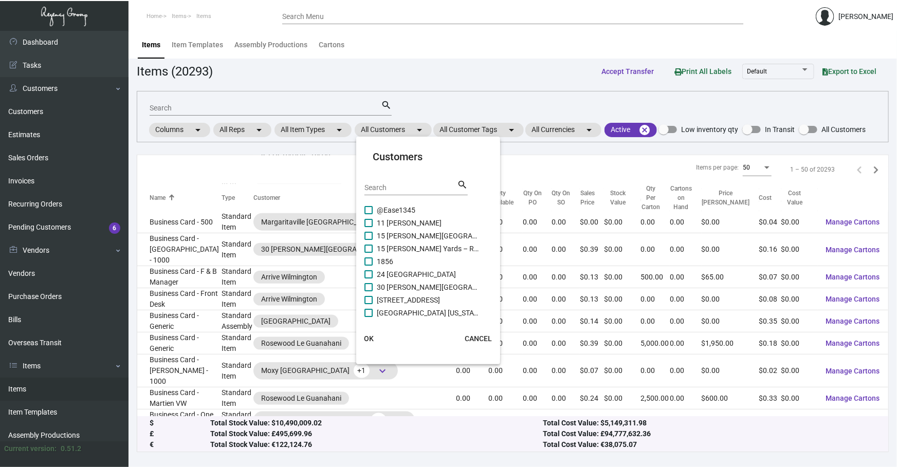
click at [399, 173] on mat-card-header "Customers Search search" at bounding box center [427, 176] width 127 height 55
click at [384, 191] on div "Search" at bounding box center [410, 187] width 92 height 16
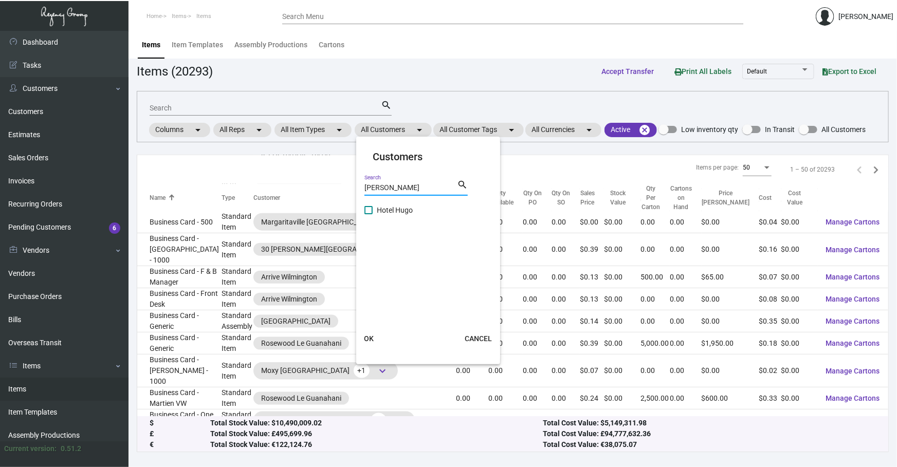
type input "[PERSON_NAME]"
click at [396, 208] on span "Hotel Hugo" at bounding box center [428, 210] width 103 height 12
click at [368, 214] on input "Hotel Hugo" at bounding box center [368, 214] width 1 height 1
checkbox input "true"
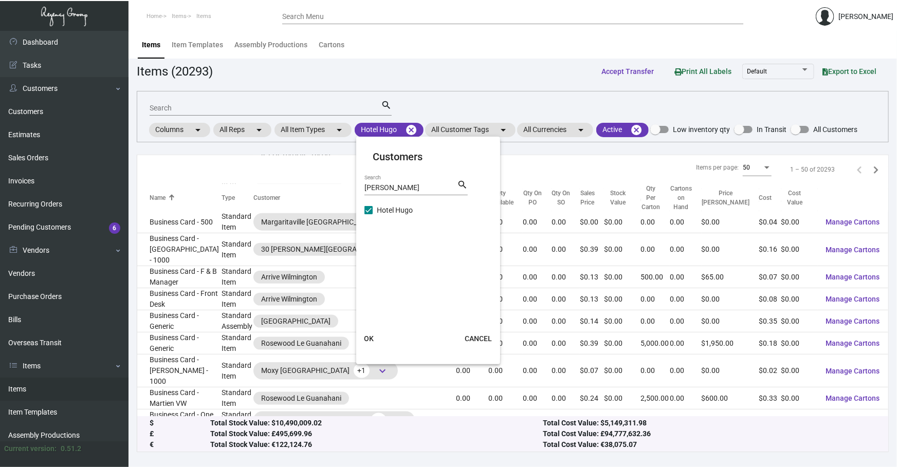
click at [365, 342] on span "OK" at bounding box center [369, 338] width 10 height 8
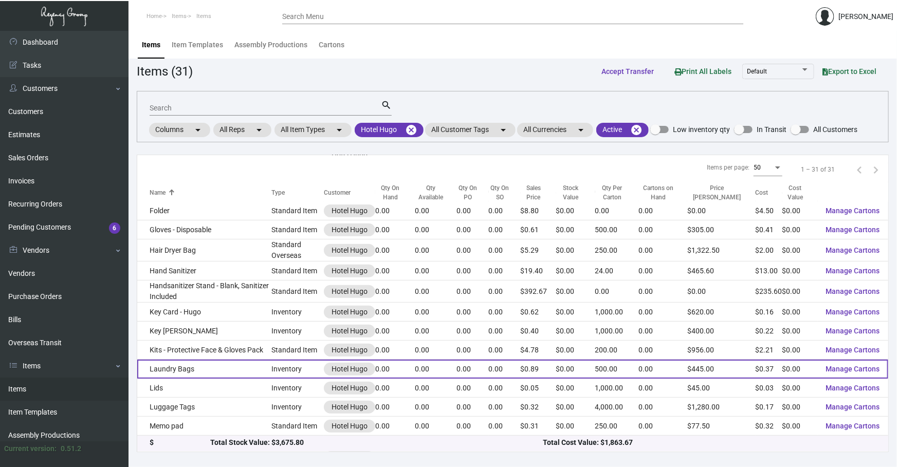
scroll to position [206, 0]
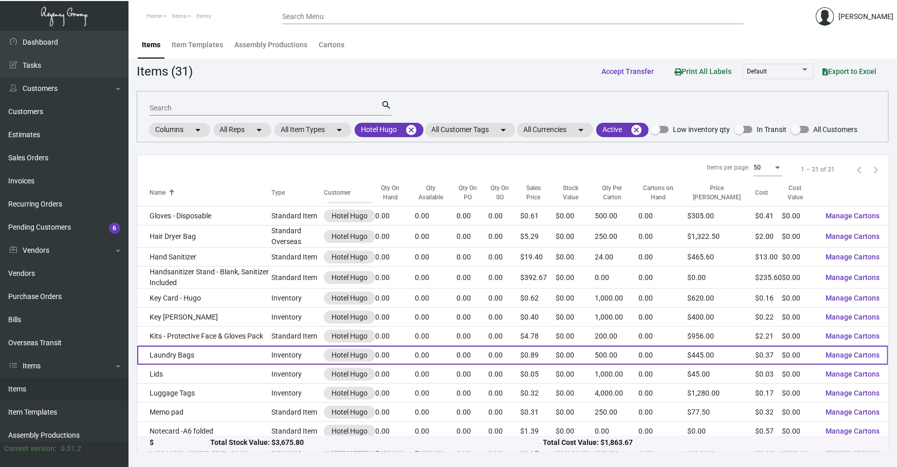
click at [244, 363] on td "Laundry Bags" at bounding box center [204, 355] width 134 height 19
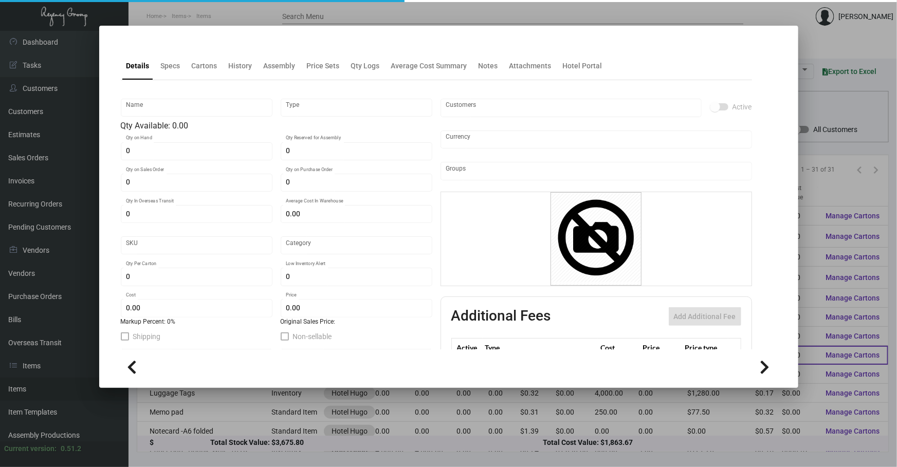
type input "Laundry Bags"
type input "Inventory"
type input "$ 0.00"
type input "1527"
type input "Standard"
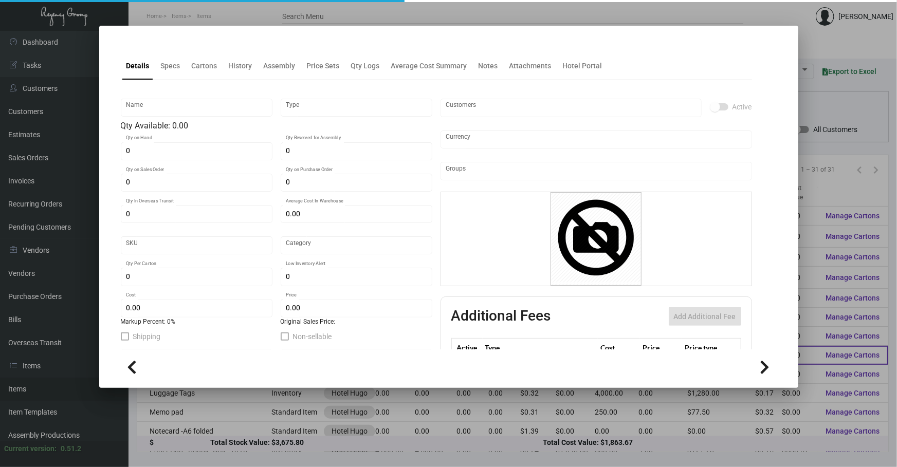
type input "500"
type input "$ 0.365"
type input "$ 0.89"
type textarea "Laundry Bag Non-Woven: size 18x24” black color 80gsm polypropylene Non-Woven ma…"
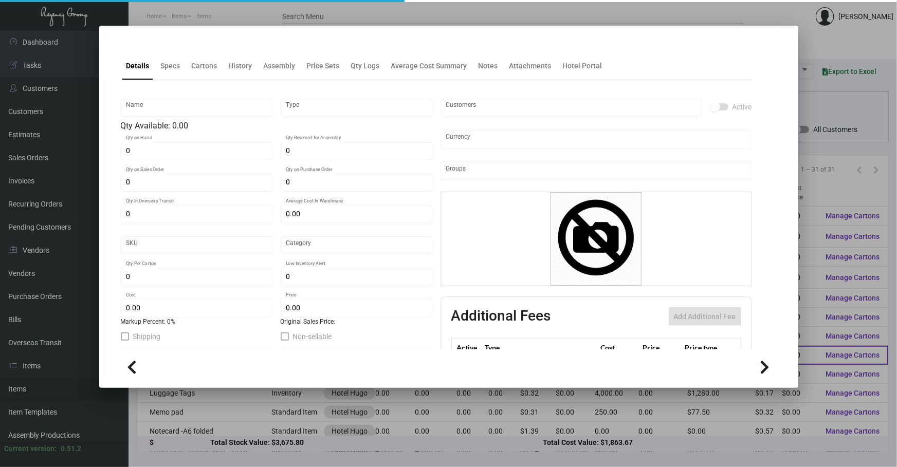
checkbox input "true"
type input "United States Dollar $"
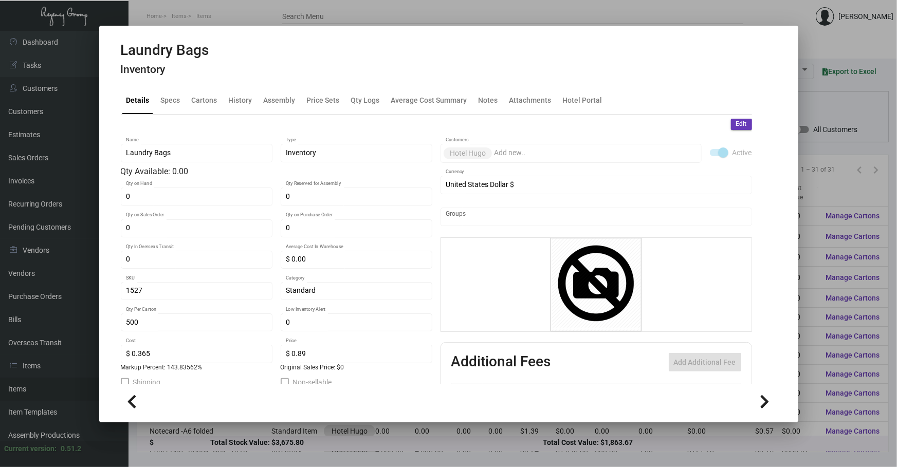
click at [822, 171] on div at bounding box center [448, 233] width 897 height 467
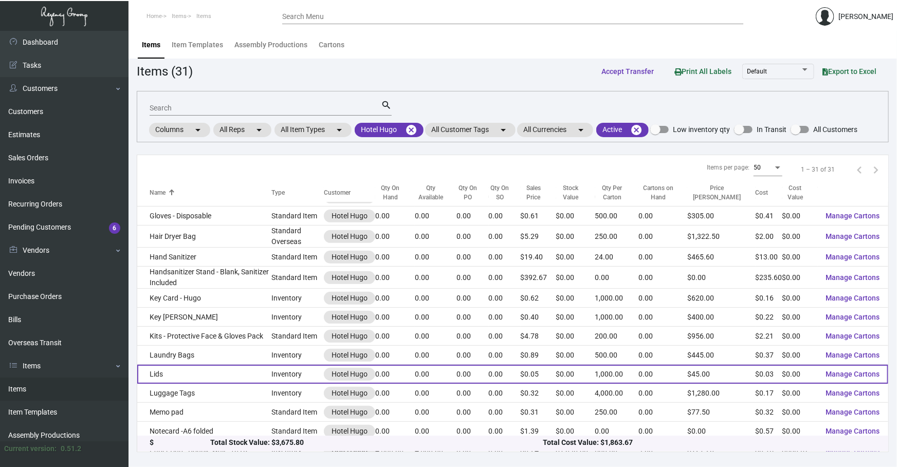
click at [220, 370] on td "Lids" at bounding box center [204, 374] width 134 height 19
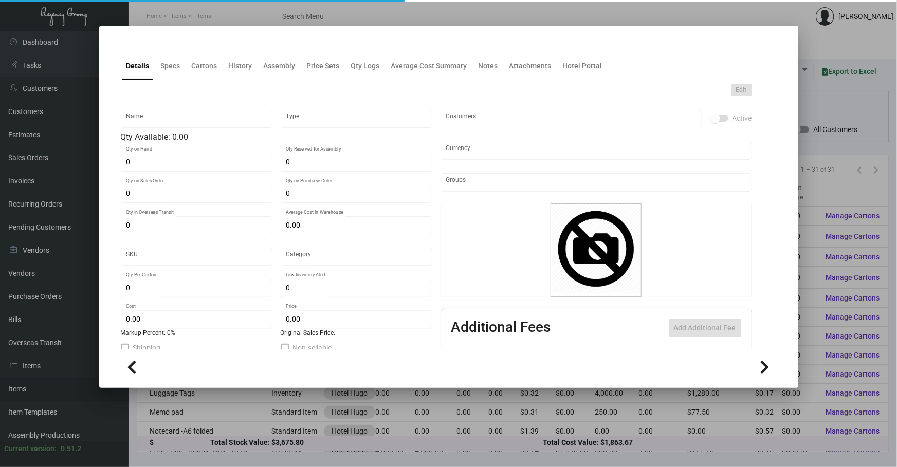
type input "Lids"
type input "Inventory"
type input "$ 0.00"
type input "1528"
type input "Standard"
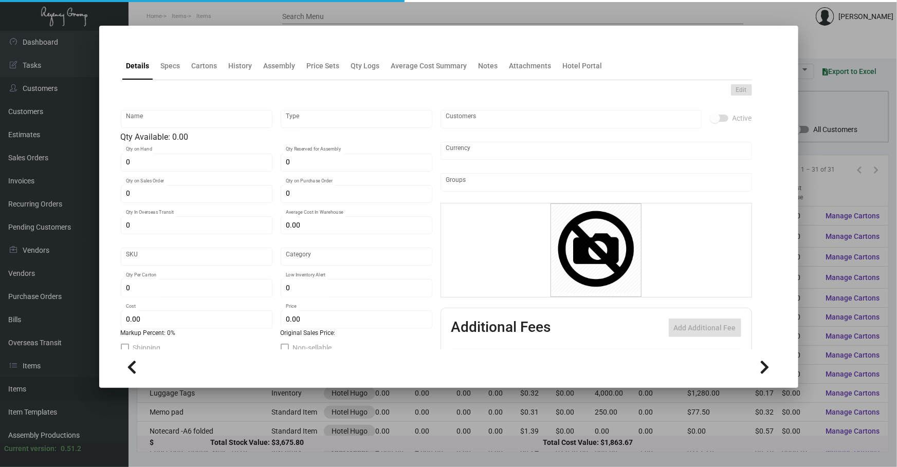
type input "1,000"
type input "$ 0.026"
type input "$ 0.045"
type textarea "Black dome coffee cup lids to fit 10oz. white paper coffee cup"
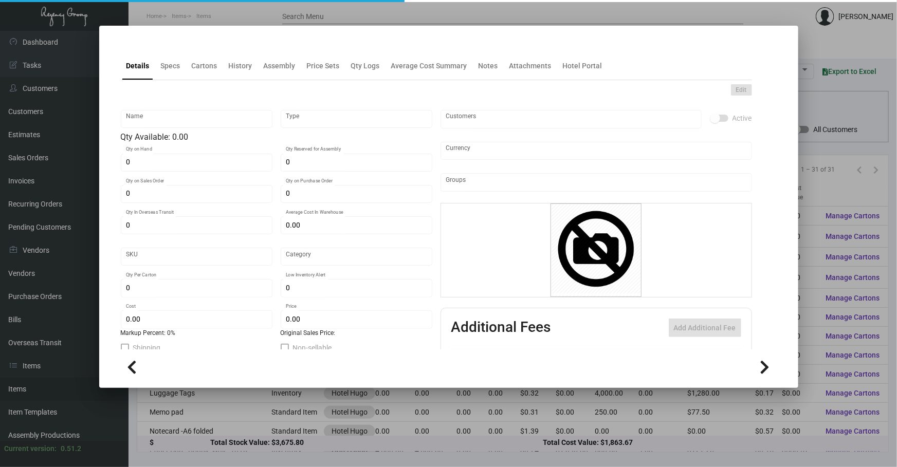
checkbox input "true"
type input "United States Dollar $"
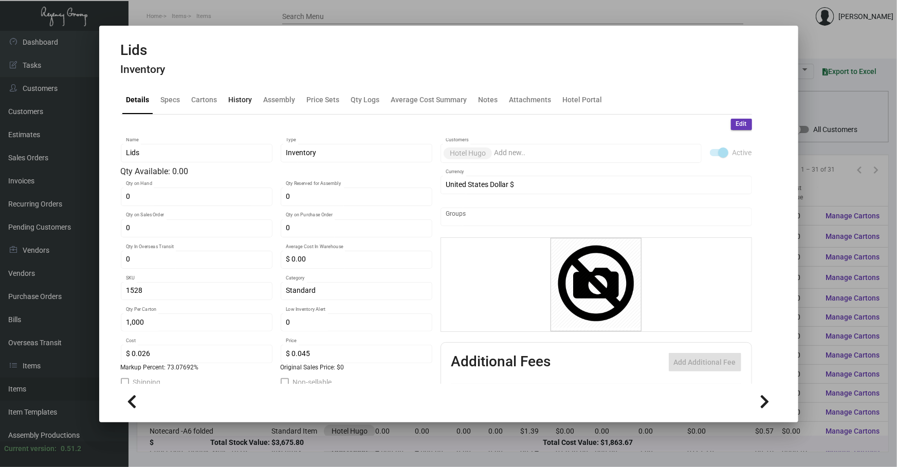
click at [246, 107] on div "History" at bounding box center [241, 100] width 32 height 25
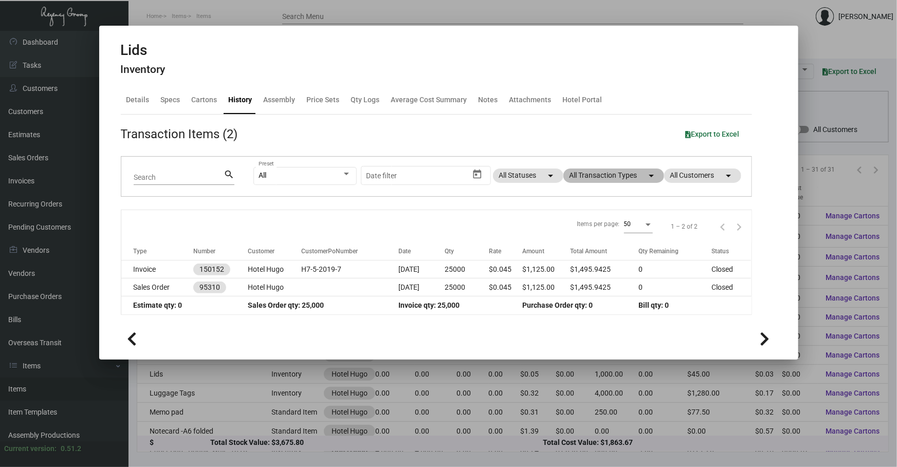
click at [617, 182] on mat-chip "All Transaction Types arrow_drop_down" at bounding box center [613, 176] width 101 height 14
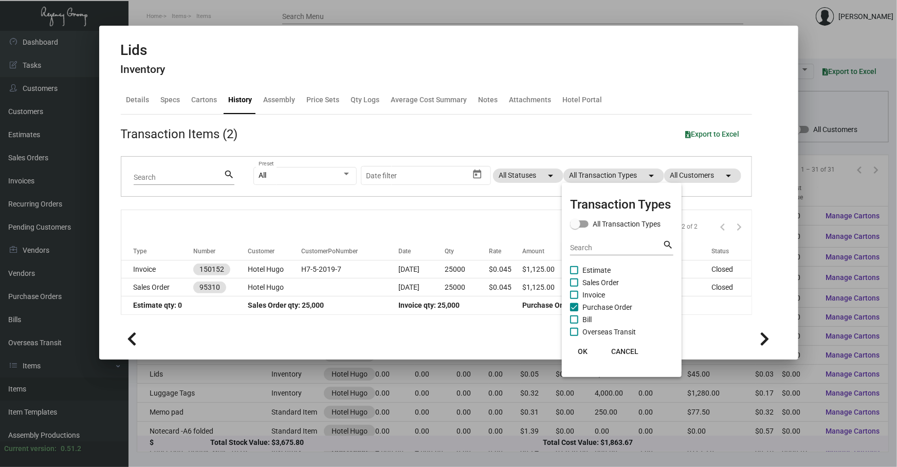
click at [602, 305] on span "Purchase Order" at bounding box center [607, 307] width 50 height 12
click at [574, 311] on input "Purchase Order" at bounding box center [573, 311] width 1 height 1
click at [602, 305] on span "Purchase Order" at bounding box center [607, 307] width 50 height 12
click at [574, 311] on input "Purchase Order" at bounding box center [573, 311] width 1 height 1
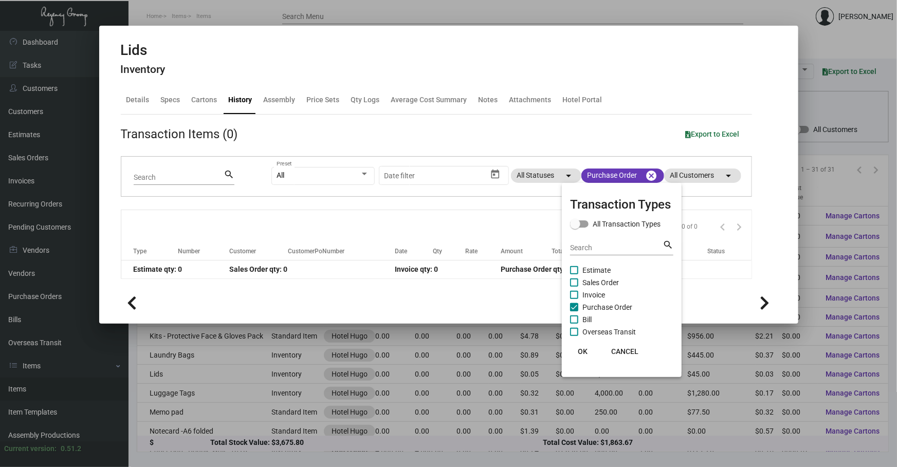
click at [610, 311] on span "Purchase Order" at bounding box center [607, 307] width 50 height 12
click at [574, 311] on input "Purchase Order" at bounding box center [573, 311] width 1 height 1
checkbox input "false"
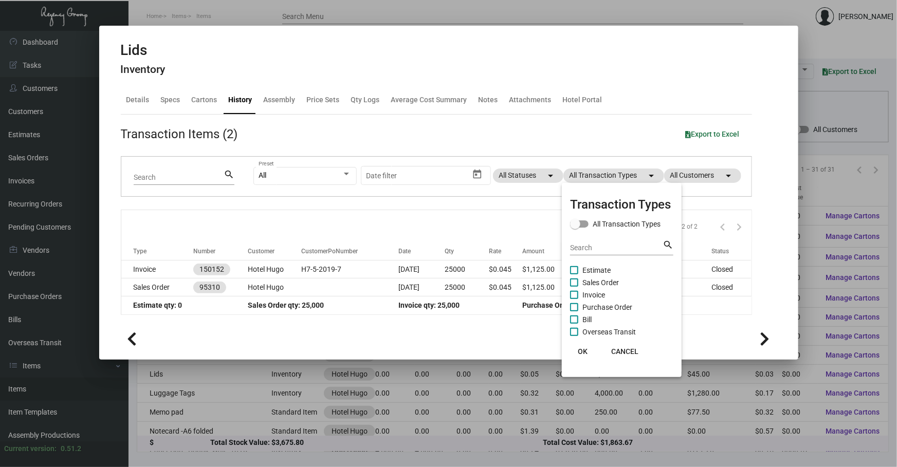
click at [435, 291] on div at bounding box center [448, 233] width 897 height 467
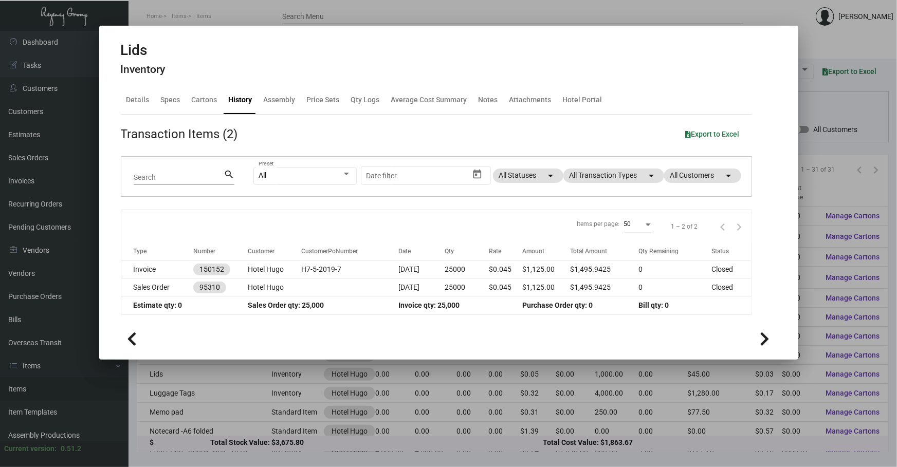
click at [435, 291] on td "[DATE]" at bounding box center [421, 287] width 46 height 18
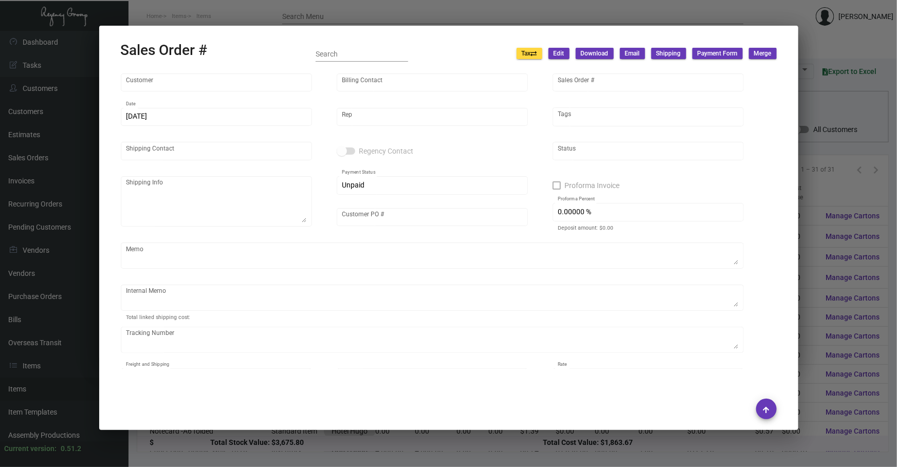
type input "Hotel Hugo"
type input "[PERSON_NAME]"
type input "95310"
type input "[DATE]"
type input "[PERSON_NAME]"
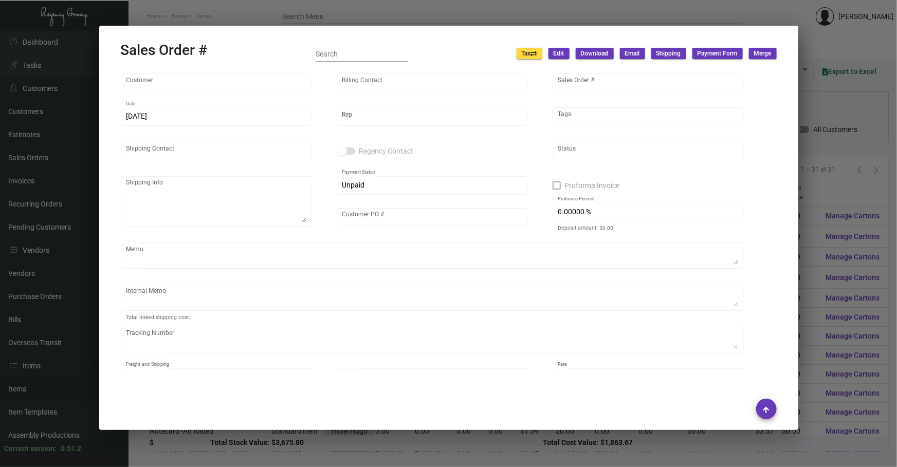
type input "[PERSON_NAME]"
type textarea "Hotel [PERSON_NAME] [PERSON_NAME] [STREET_ADDRESS][US_STATE]"
type input "United States Dollar $"
type input "$ 249.00"
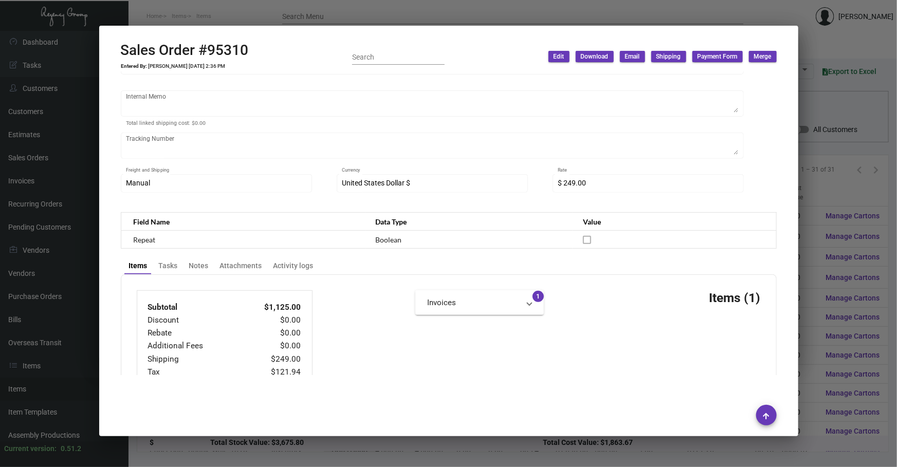
scroll to position [196, 0]
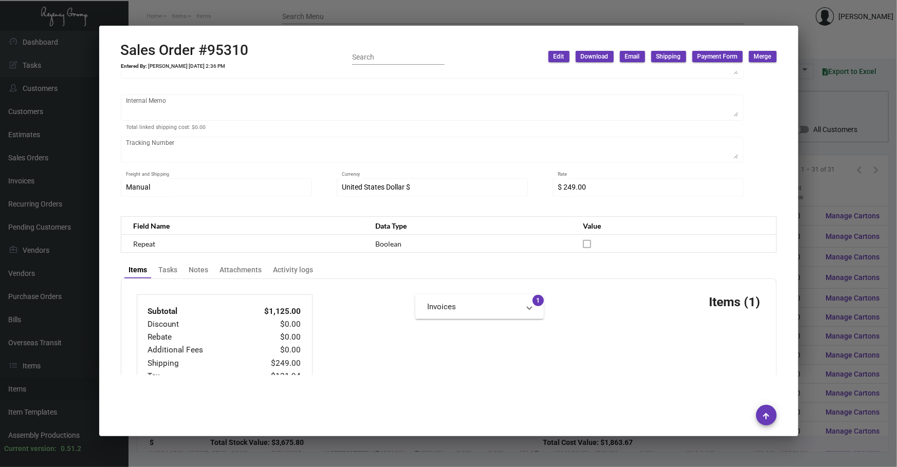
click at [826, 138] on div at bounding box center [448, 233] width 897 height 467
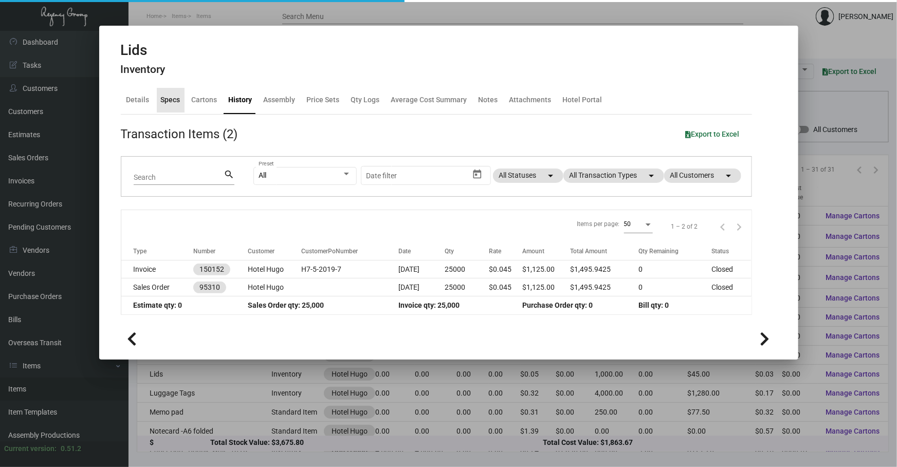
click at [161, 104] on div "Specs" at bounding box center [171, 100] width 20 height 11
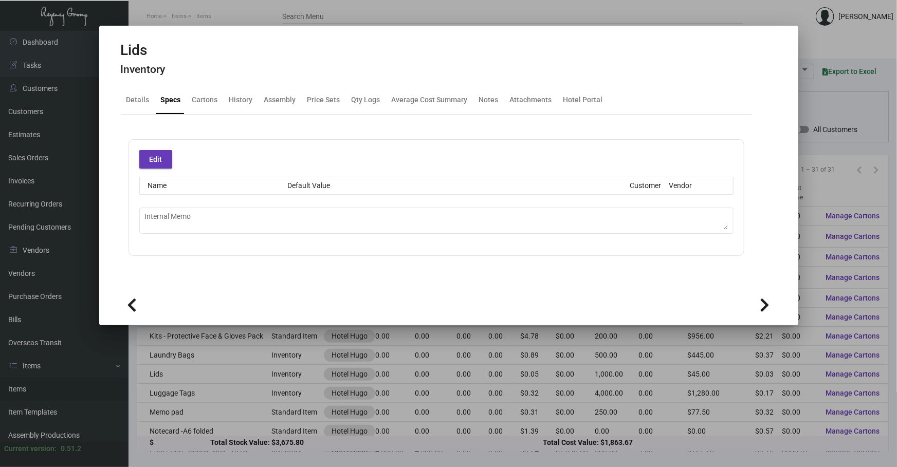
click at [121, 105] on div "Details Specs Cartons History Assembly Price Sets Qty Logs Average Cost Summary…" at bounding box center [436, 100] width 631 height 28
drag, startPoint x: 126, startPoint y: 106, endPoint x: 131, endPoint y: 110, distance: 5.9
click at [127, 106] on div "Details" at bounding box center [137, 100] width 31 height 25
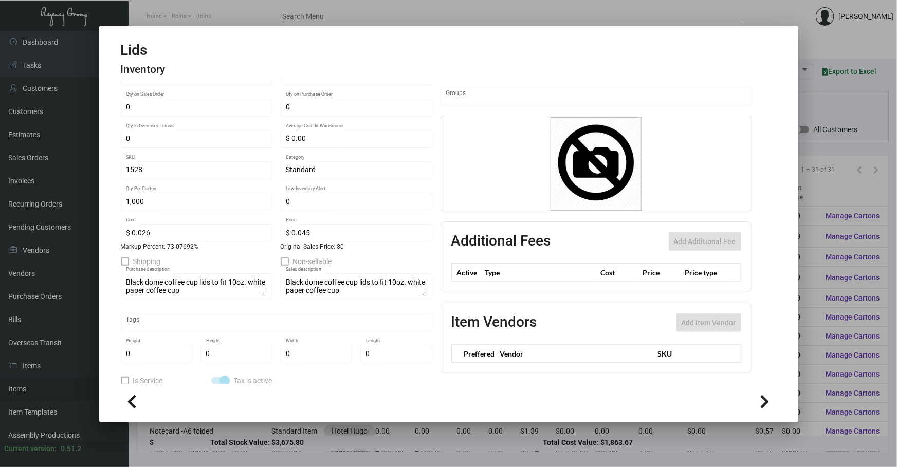
scroll to position [128, 0]
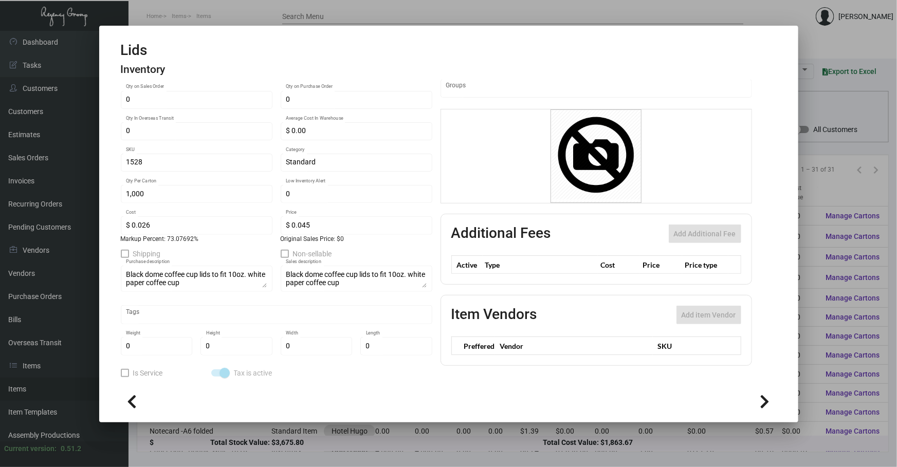
click at [420, 287] on div "Black dome coffee cup lids to fit 10oz. white paper coffee cup Sales description" at bounding box center [356, 278] width 141 height 28
click at [277, 269] on div "Lids Name Inventory Type Qty Available: 0.00 0 Qty on Hand 0 Qty Reserved for A…" at bounding box center [276, 194] width 311 height 369
click at [434, 233] on div "Lids Name Inventory Type Qty Available: 0.00 0 Qty on Hand 0 Qty Reserved for A…" at bounding box center [436, 194] width 631 height 369
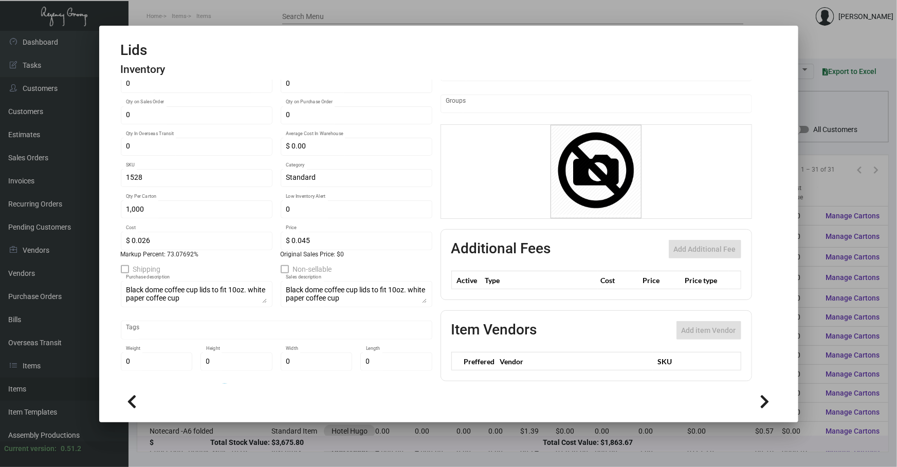
click at [815, 173] on div at bounding box center [448, 233] width 897 height 467
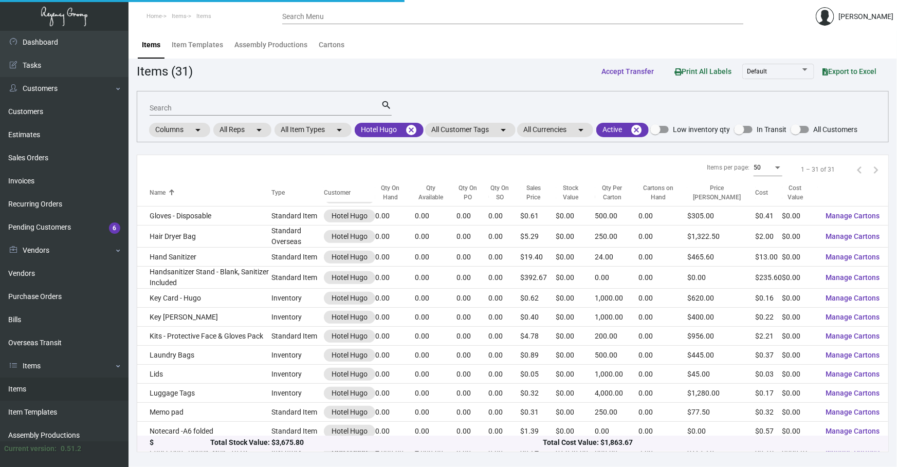
click at [815, 173] on div "1 – 31 of 31" at bounding box center [817, 169] width 34 height 9
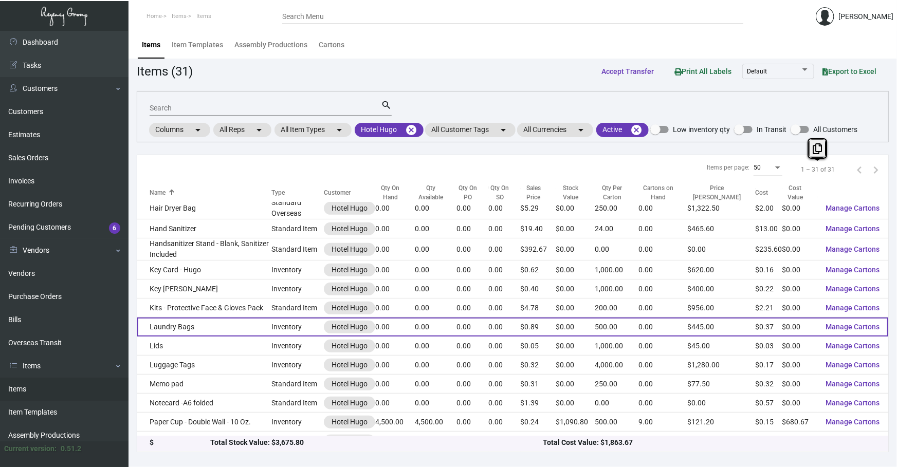
scroll to position [236, 0]
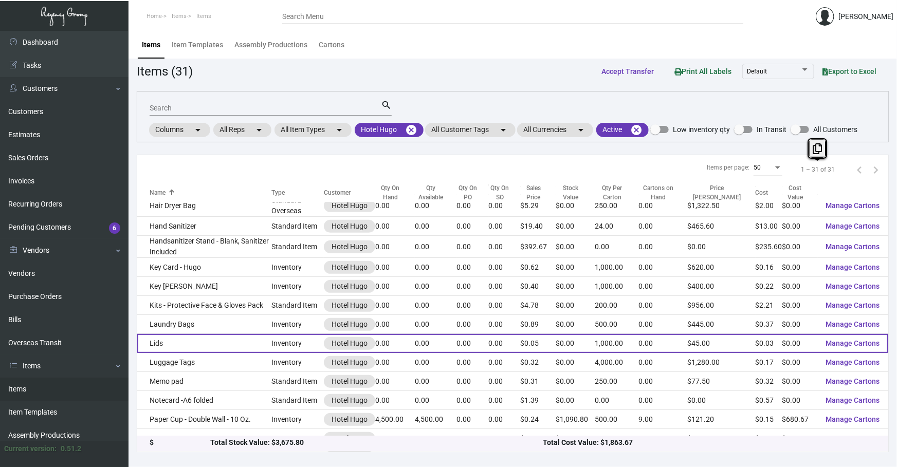
click at [237, 335] on td "Lids" at bounding box center [204, 343] width 134 height 19
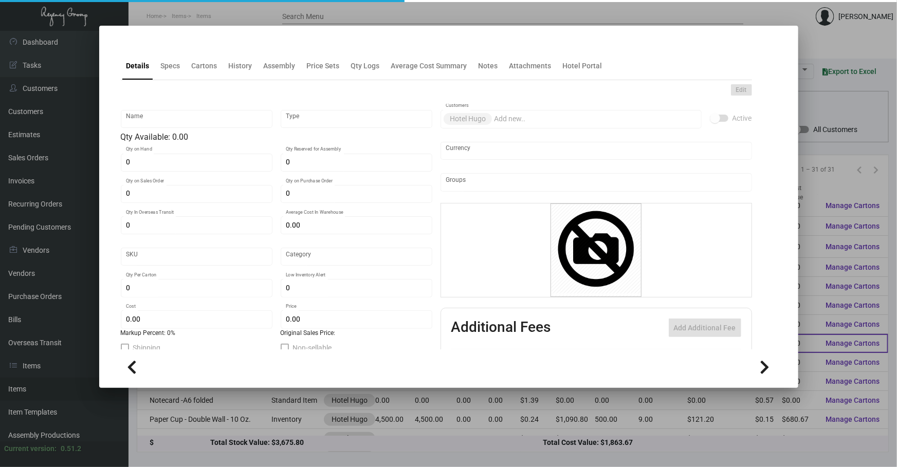
type input "Lids"
type input "Inventory"
type input "$ 0.00"
type input "1528"
type input "Standard"
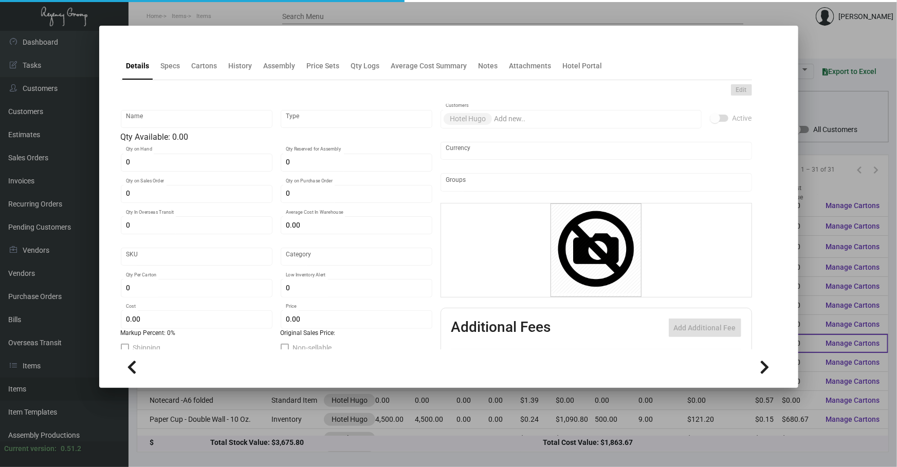
type input "1,000"
type input "$ 0.026"
type input "$ 0.045"
type textarea "Black dome coffee cup lids to fit 10oz. white paper coffee cup"
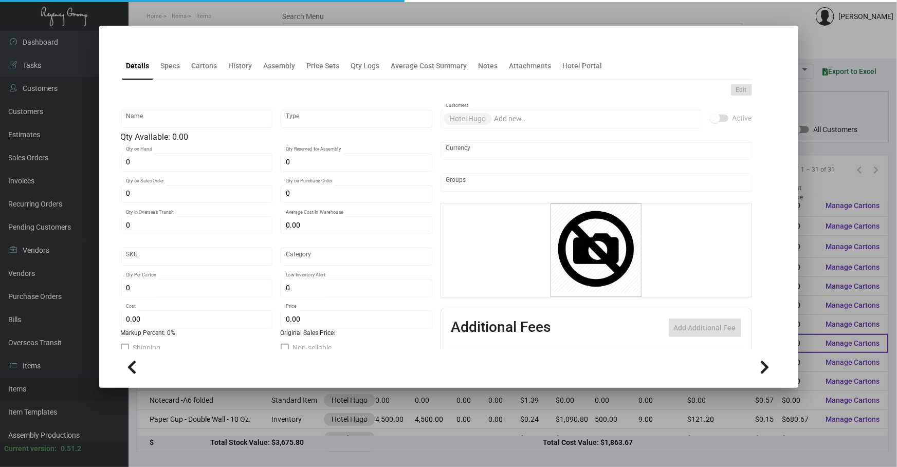
checkbox input "true"
type input "United States Dollar $"
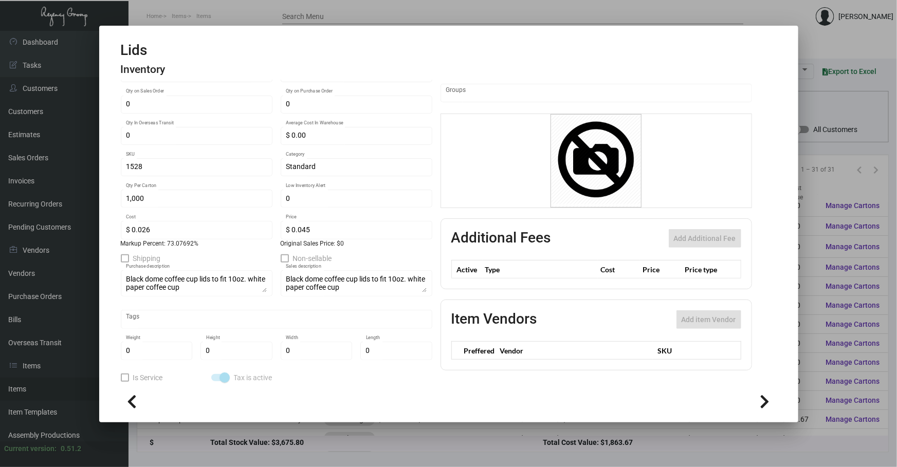
scroll to position [128, 0]
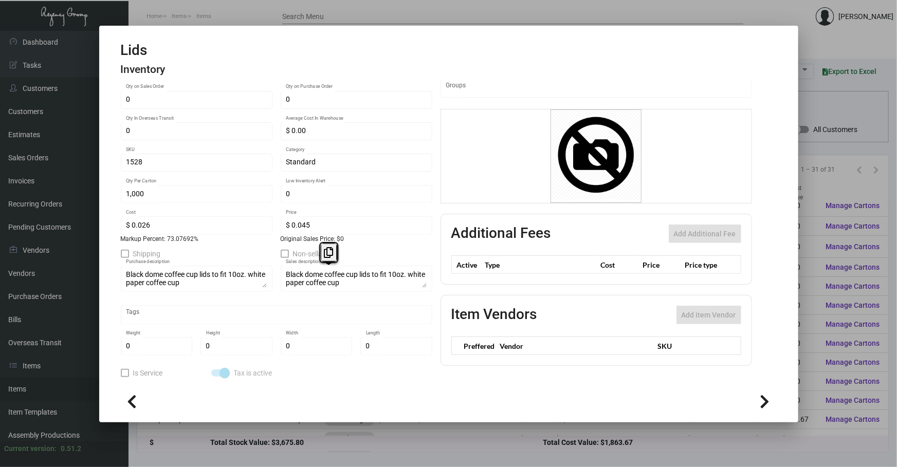
click at [275, 272] on div "Lids Name Inventory Type Qty Available: 0.00 0 Qty on Hand 0 Qty Reserved for A…" at bounding box center [276, 194] width 311 height 369
click at [275, 267] on div "Lids Name Inventory Type Qty Available: 0.00 0 Qty on Hand 0 Qty Reserved for A…" at bounding box center [276, 194] width 311 height 369
click at [428, 403] on div at bounding box center [449, 400] width 656 height 23
